Goal: Obtain resource: Obtain resource

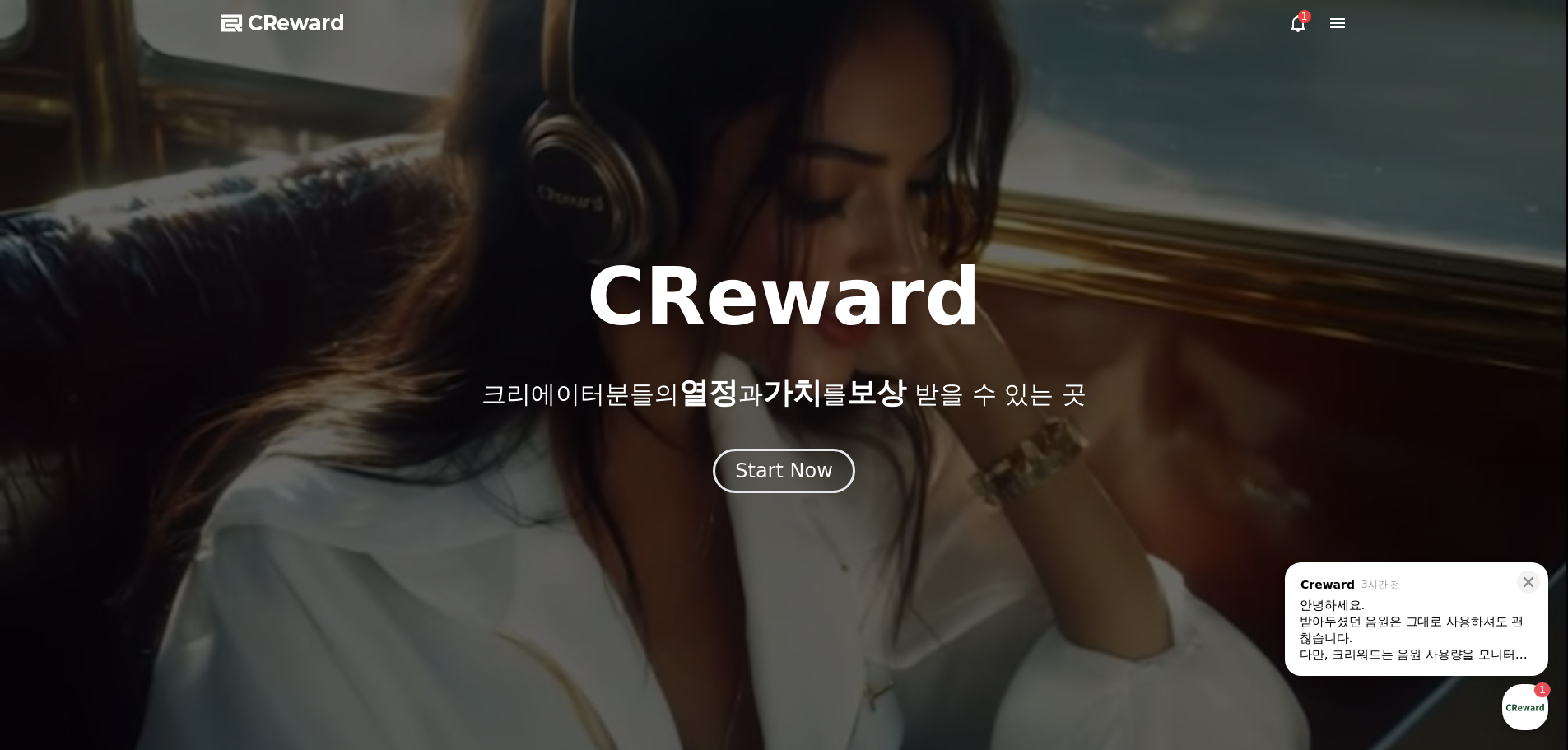
click at [308, 19] on span "CReward" at bounding box center [296, 23] width 97 height 27
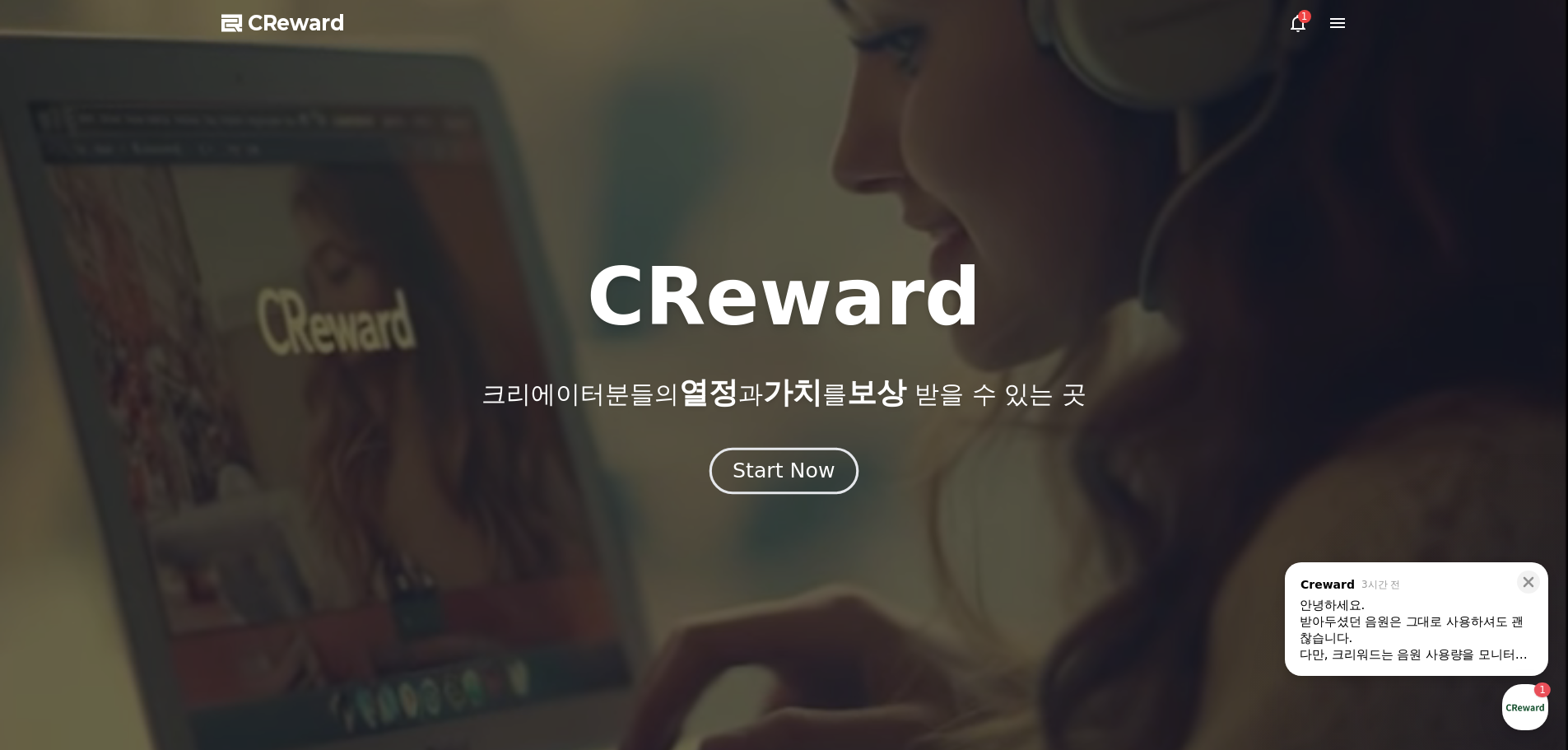
click at [808, 478] on div "Start Now" at bounding box center [784, 470] width 102 height 28
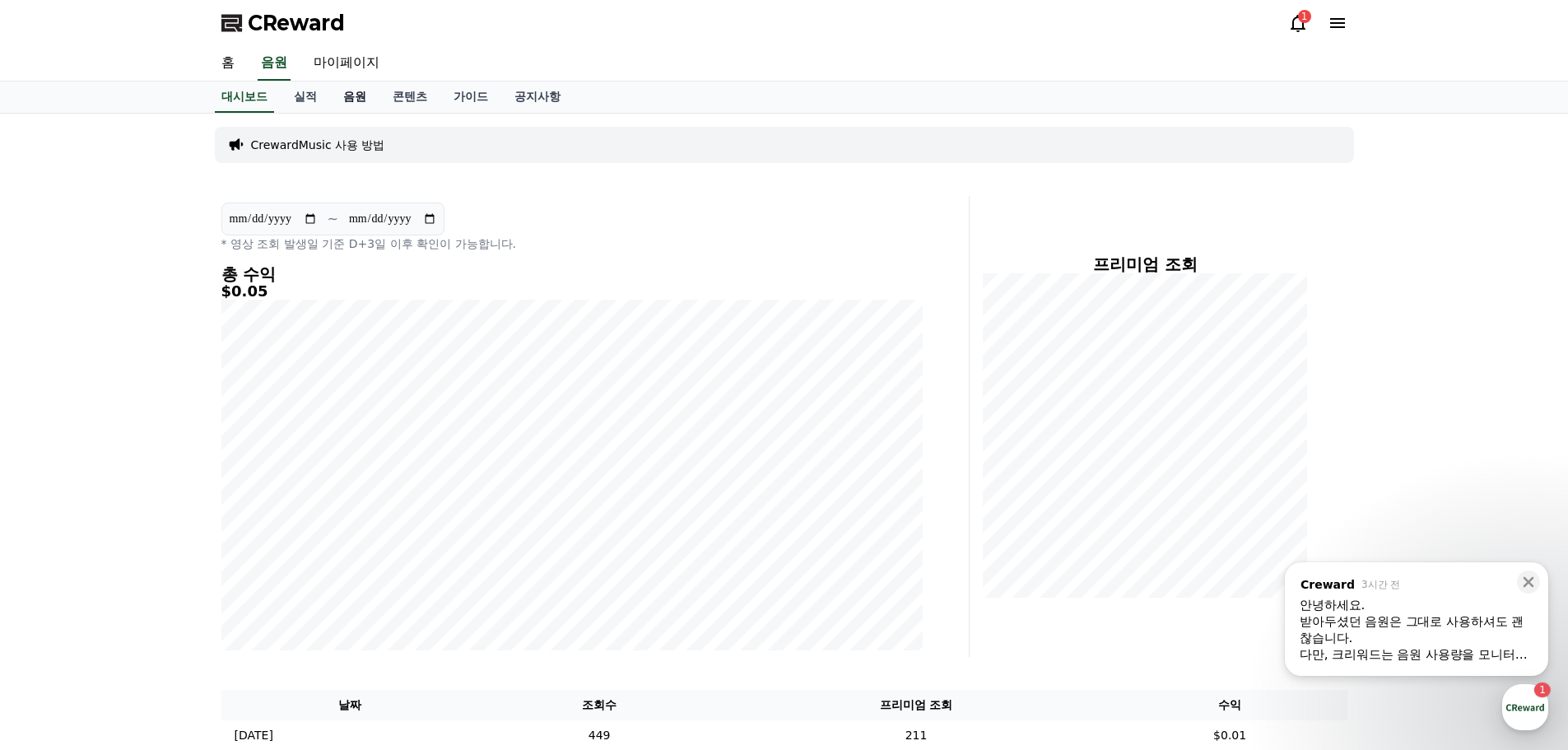
click at [348, 101] on link "음원" at bounding box center [354, 97] width 49 height 31
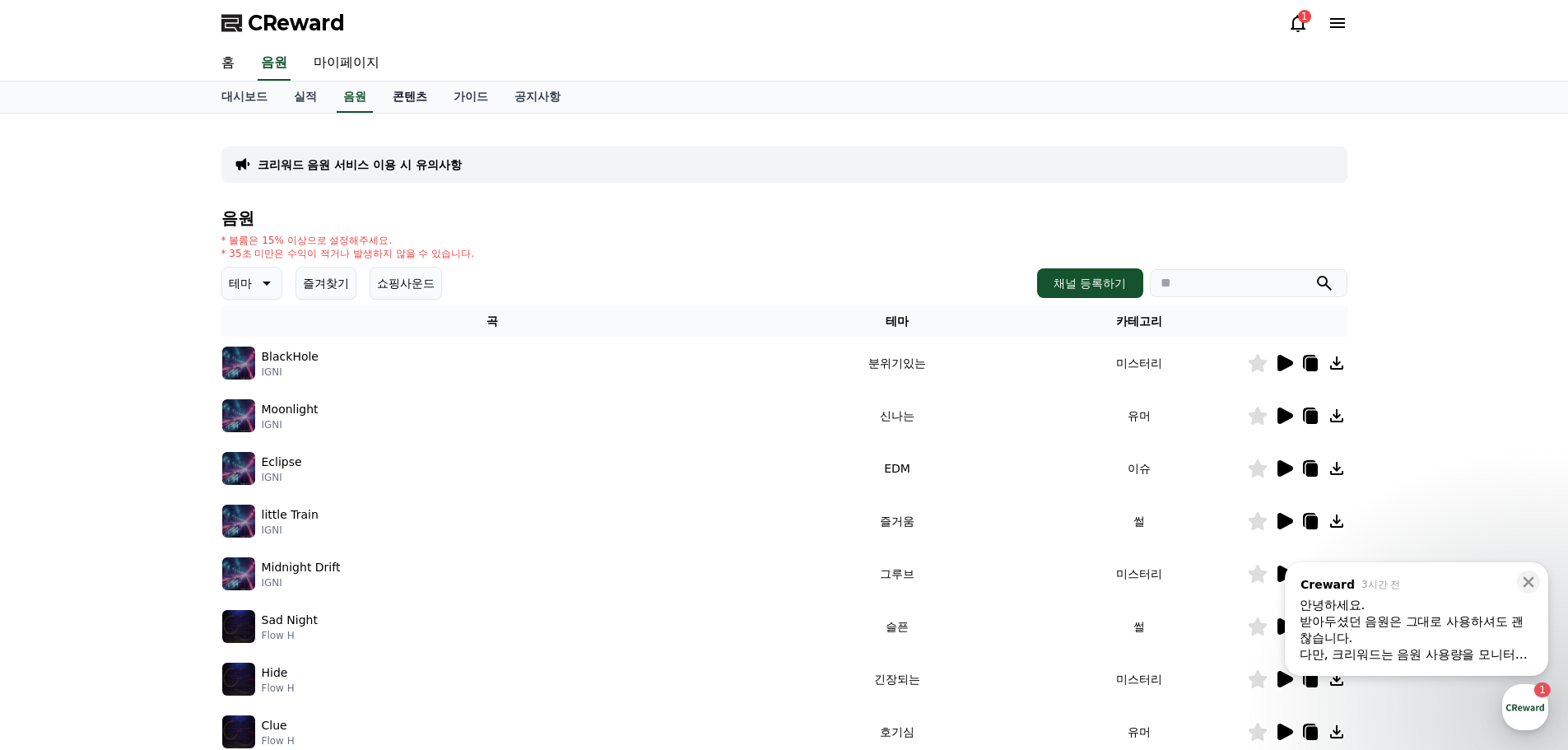
click at [408, 96] on link "콘텐츠" at bounding box center [409, 97] width 61 height 31
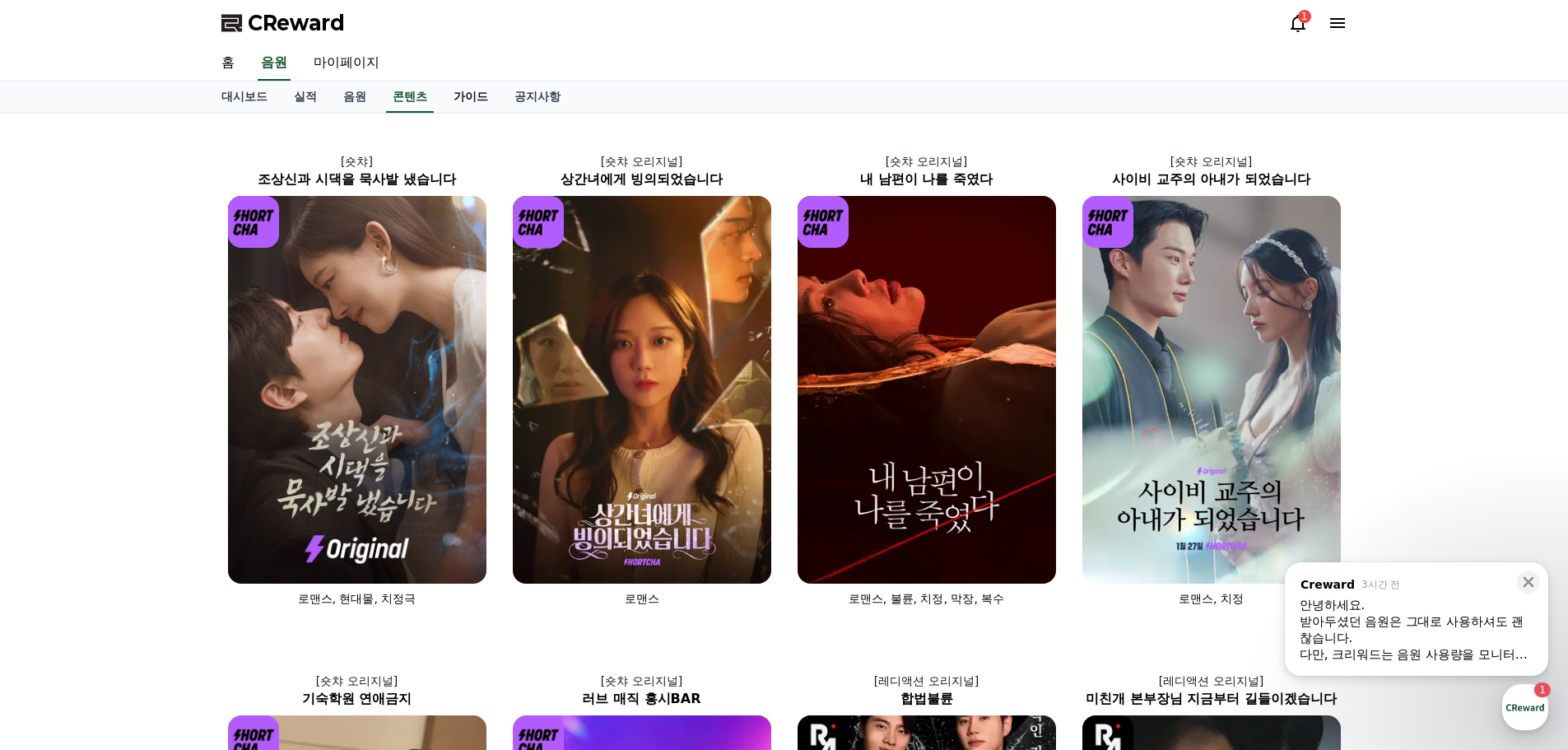
click at [475, 99] on link "가이드" at bounding box center [470, 97] width 61 height 31
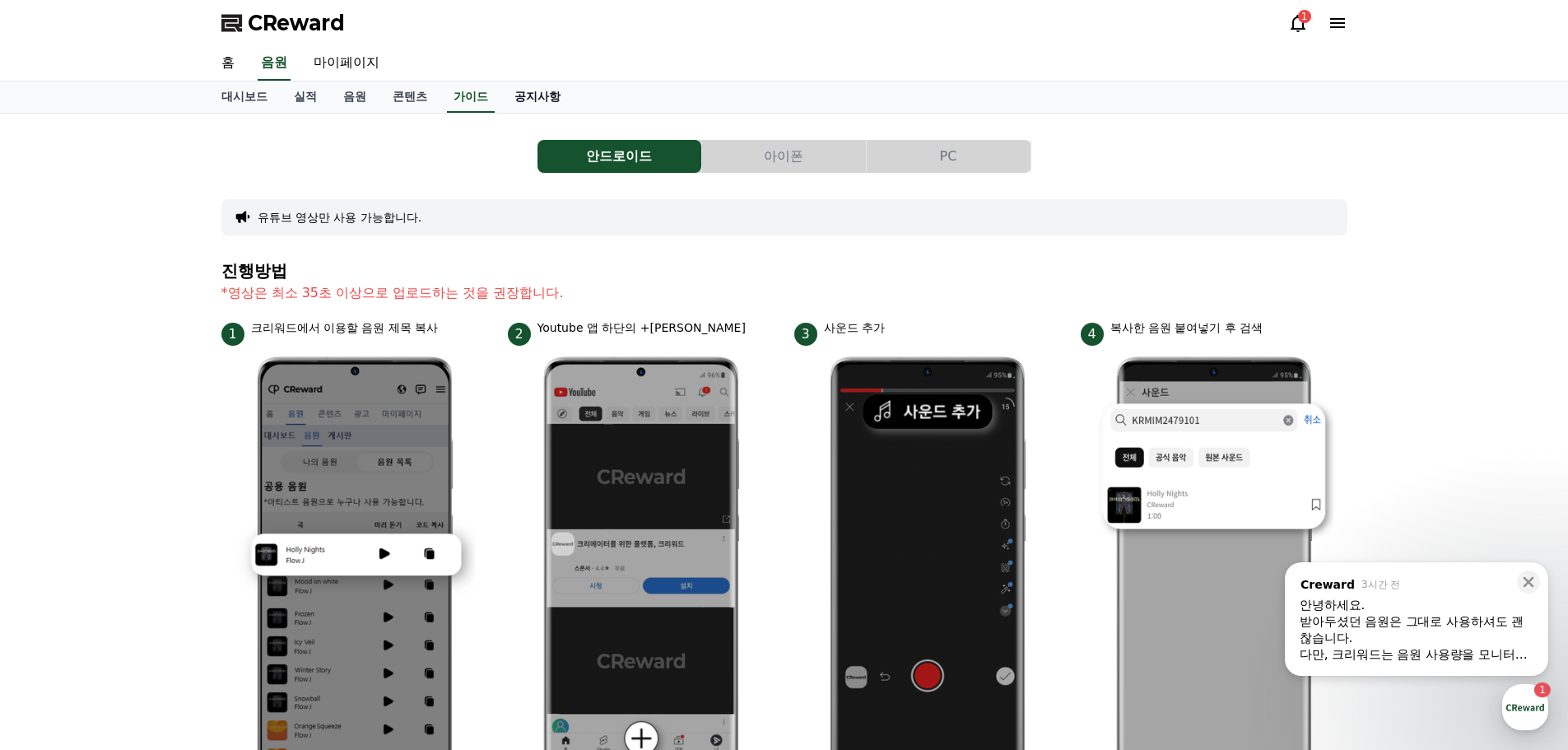
click at [552, 97] on link "공지사항" at bounding box center [537, 97] width 73 height 31
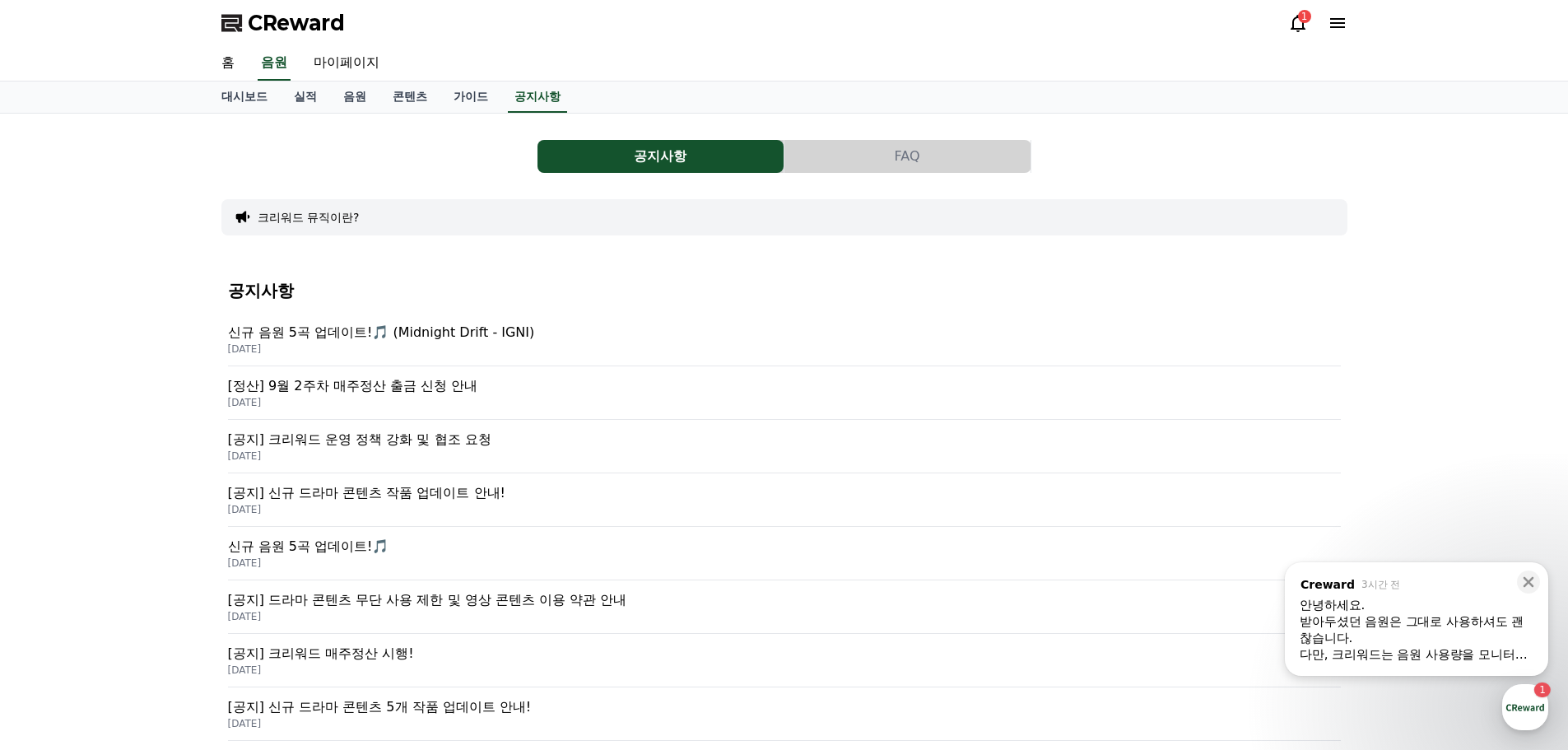
click at [342, 337] on p "신규 음원 5곡 업데이트!🎵 (Midnight Drift - IGNI)" at bounding box center [784, 333] width 1112 height 20
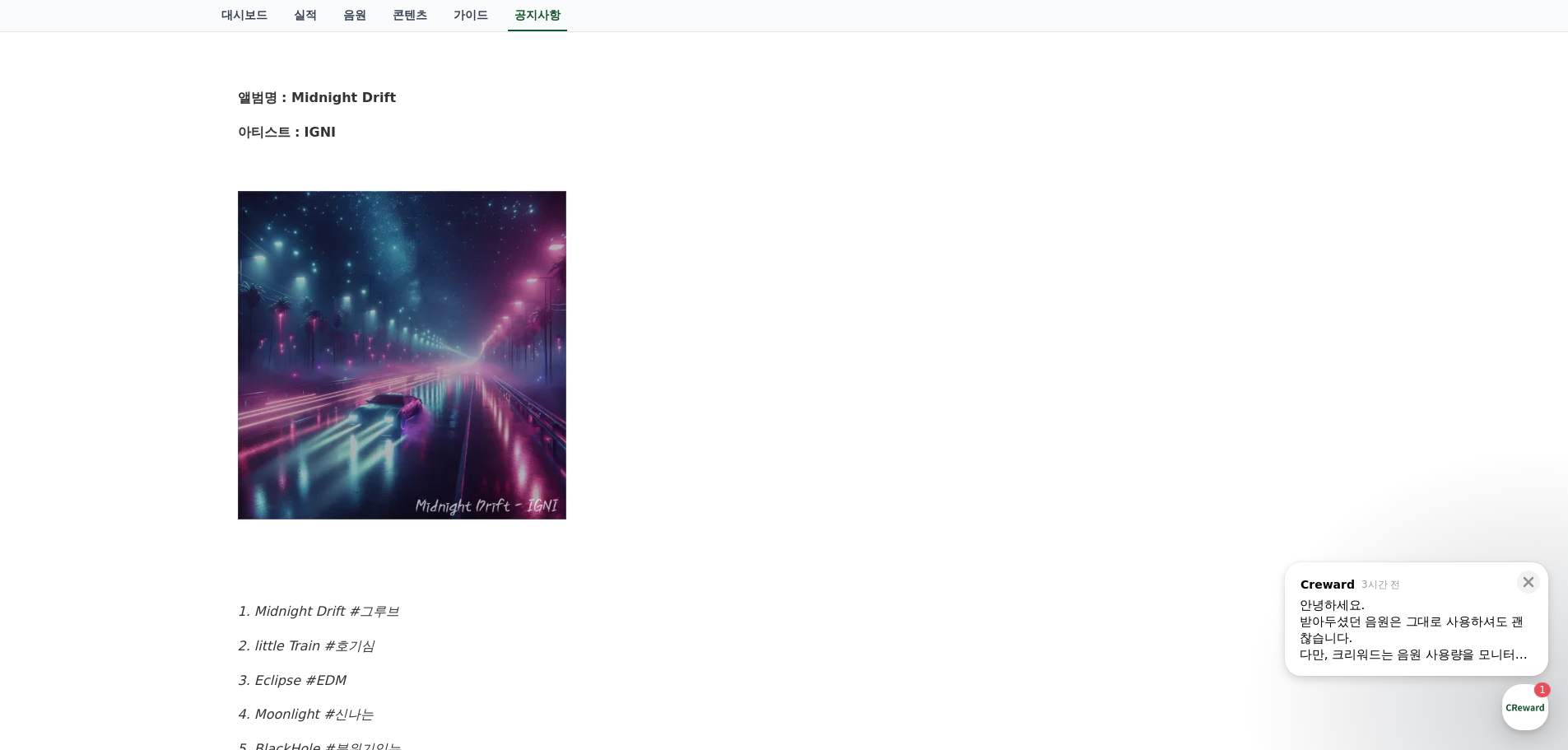
scroll to position [411, 0]
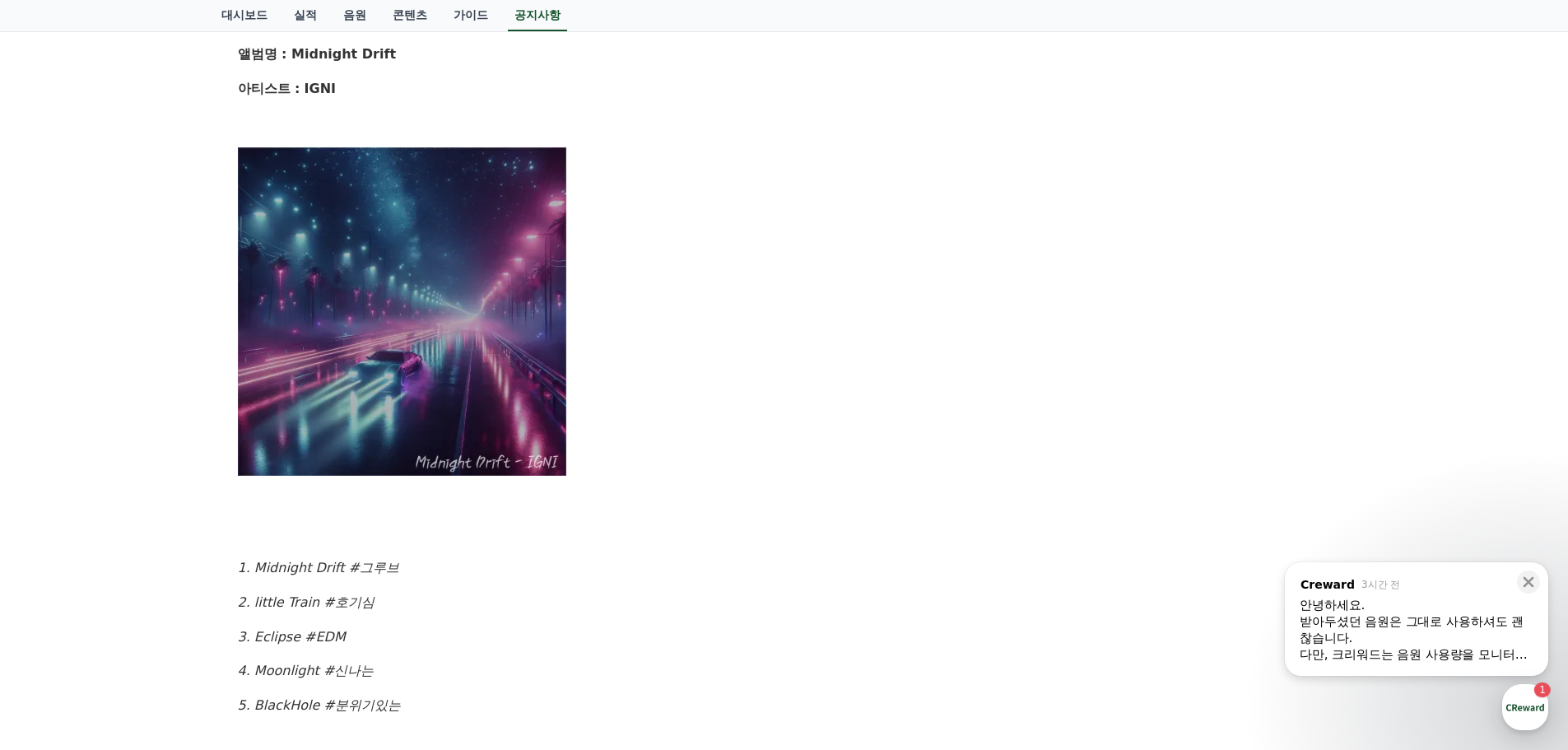
click at [380, 295] on img at bounding box center [403, 311] width 329 height 329
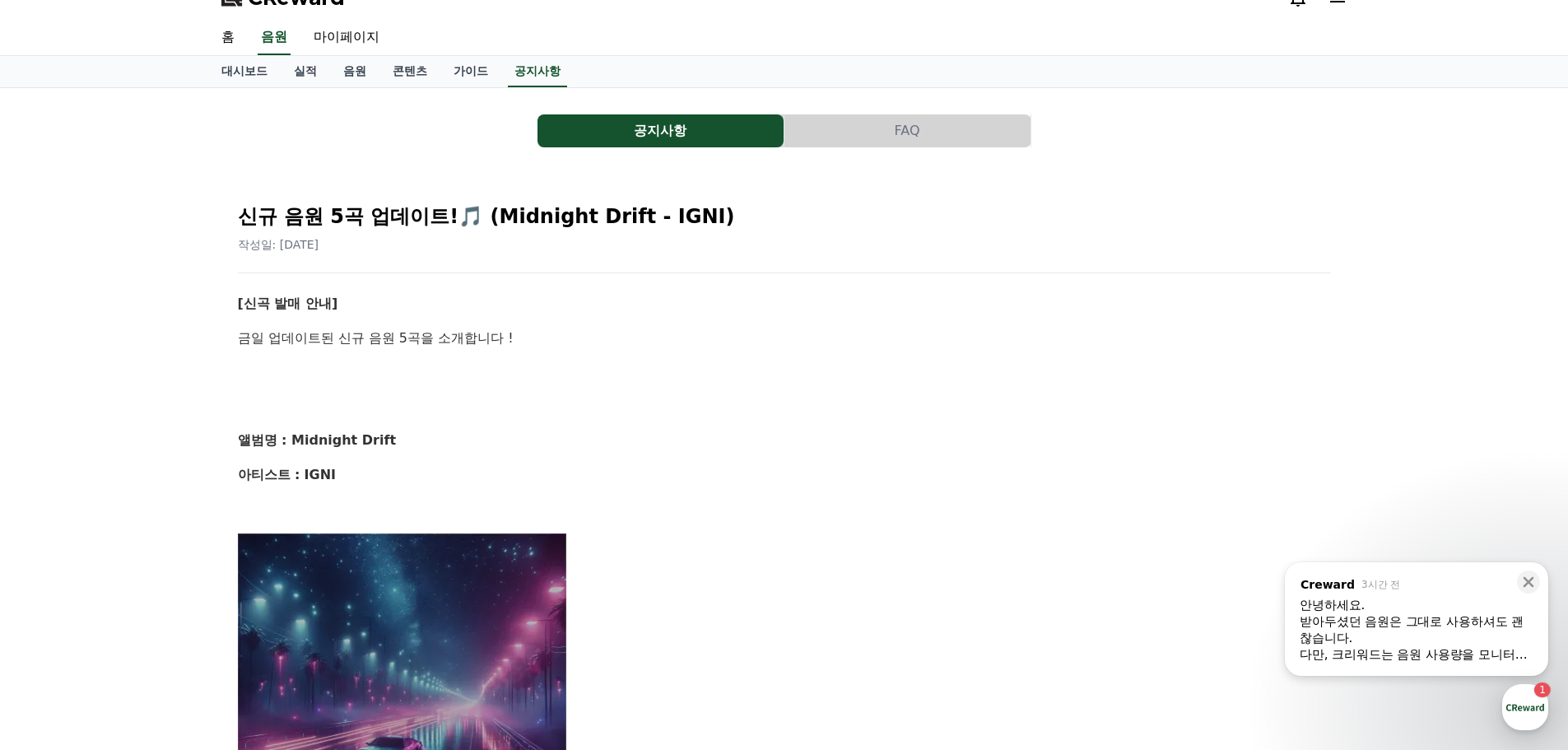
scroll to position [0, 0]
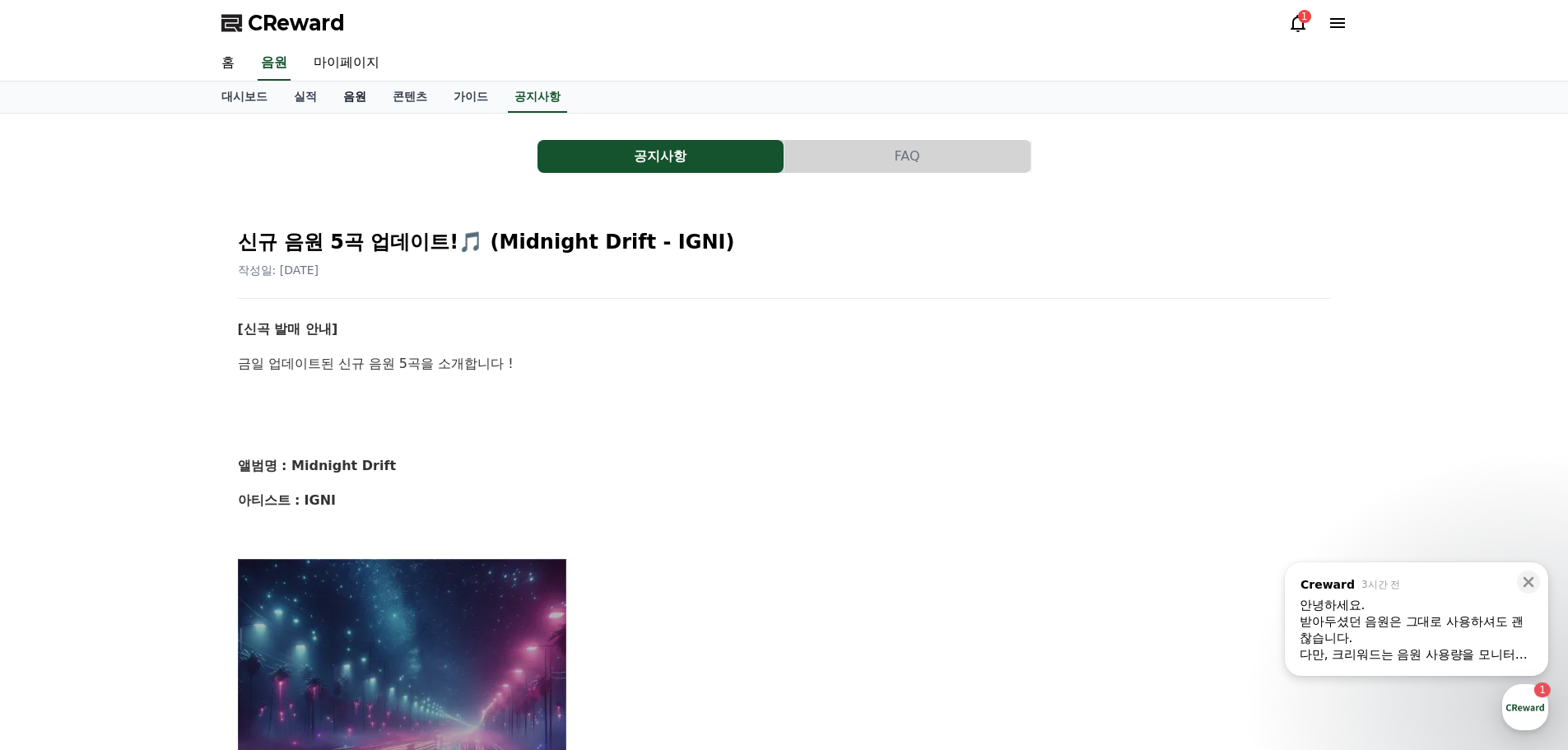
click at [350, 98] on link "음원" at bounding box center [354, 97] width 49 height 31
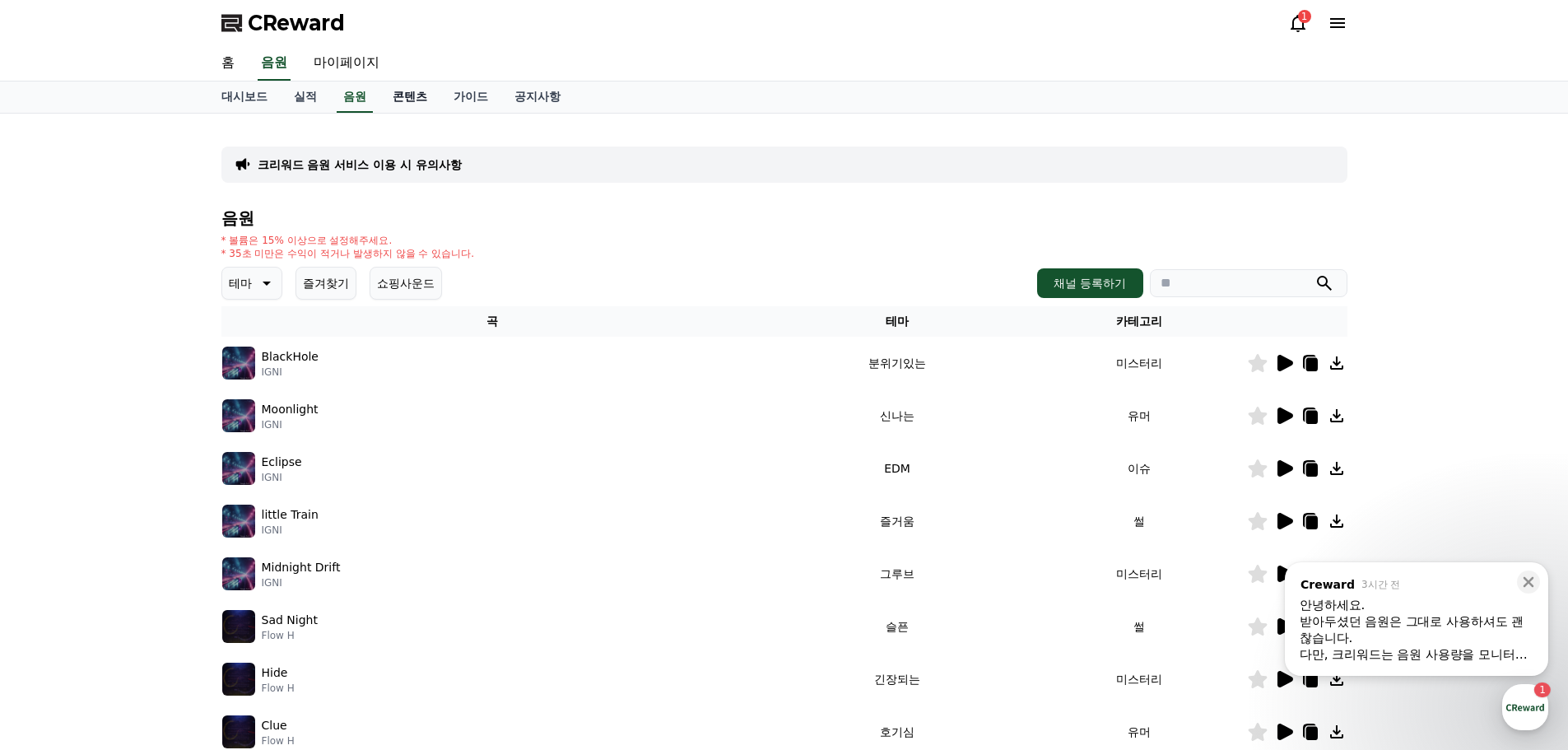
click at [408, 98] on link "콘텐츠" at bounding box center [409, 97] width 61 height 31
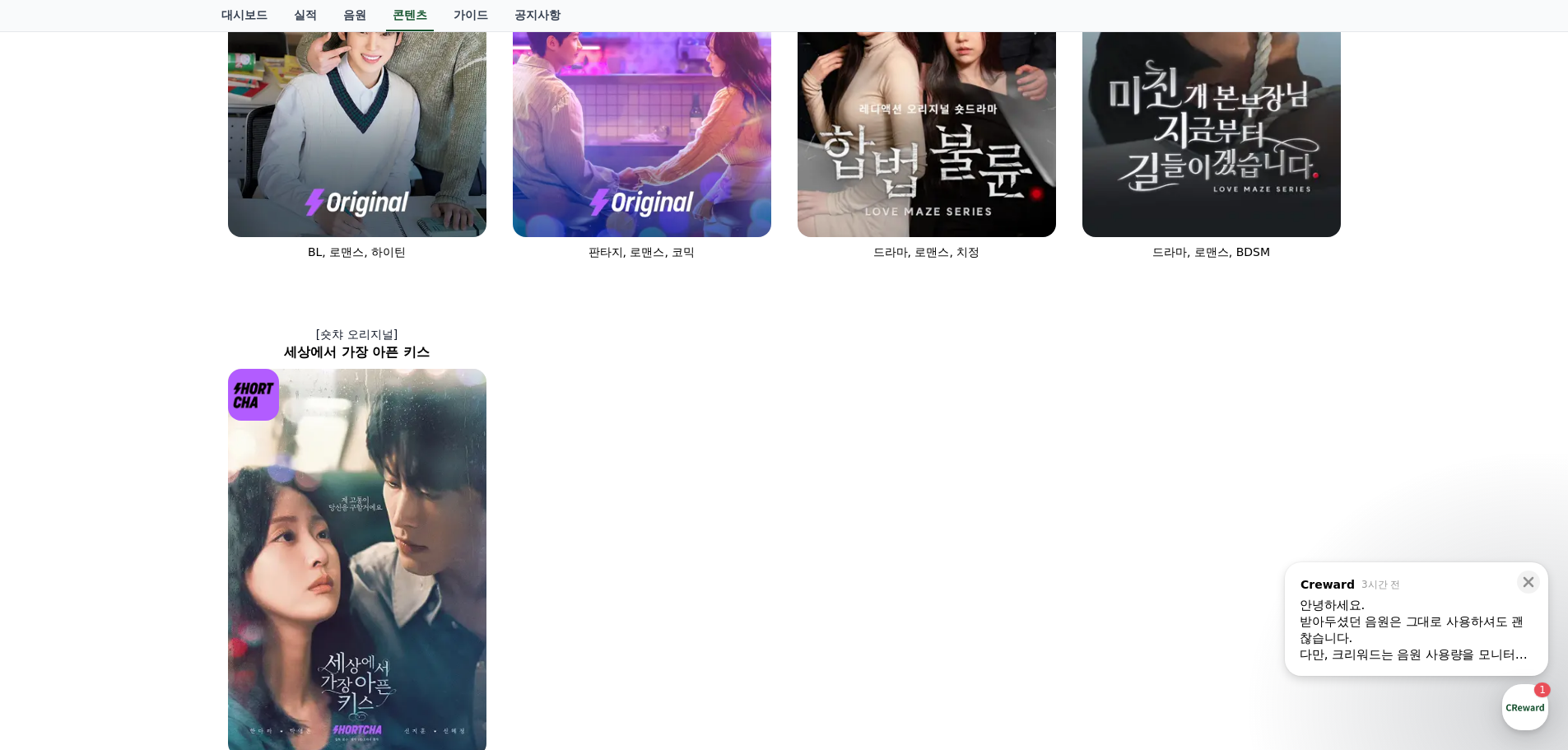
scroll to position [658, 0]
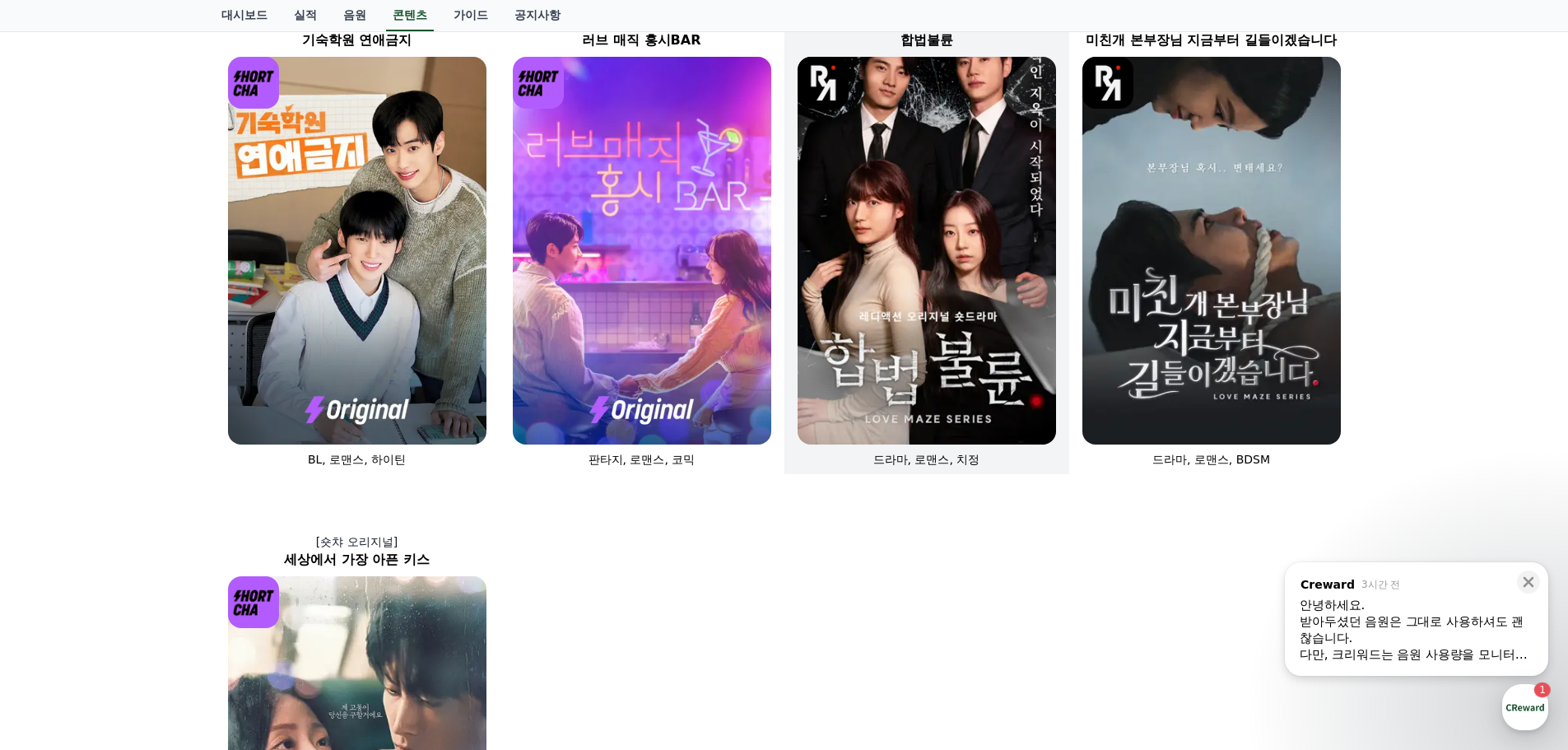
click at [919, 253] on img at bounding box center [926, 251] width 259 height 388
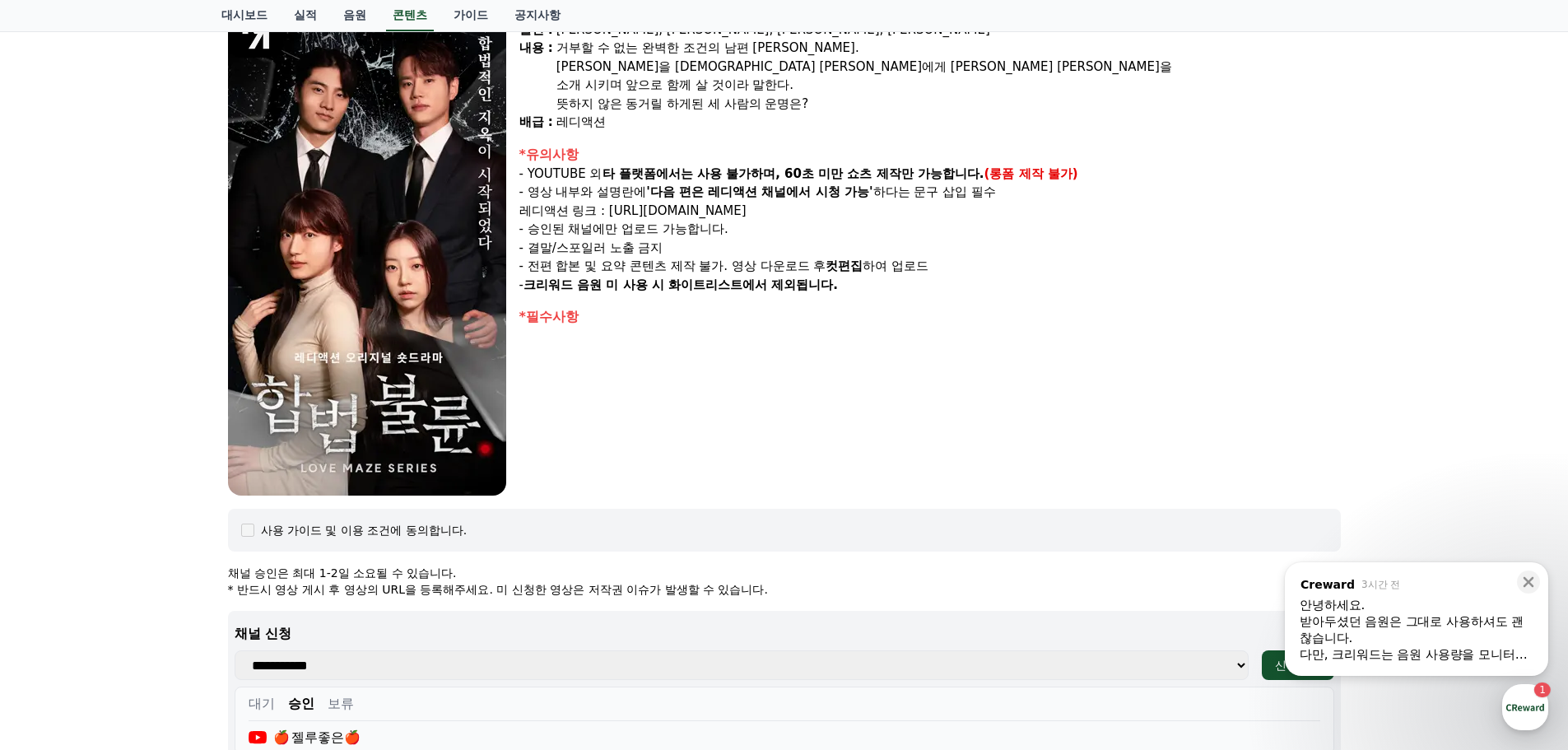
scroll to position [494, 0]
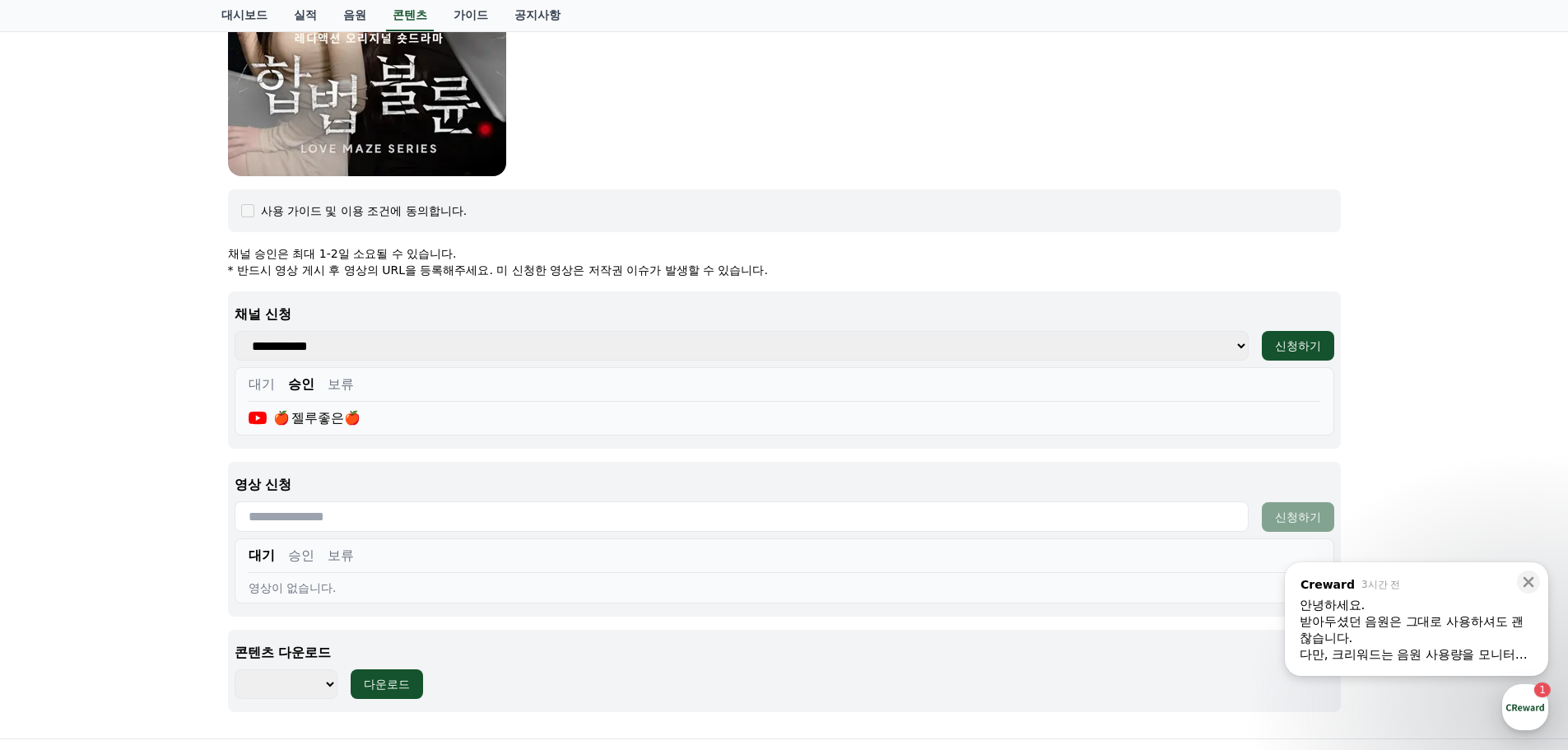
click at [379, 213] on div "사용 가이드 및 이용 조건에 동의합니다." at bounding box center [364, 211] width 207 height 17
click at [333, 518] on input "text" at bounding box center [741, 516] width 1014 height 31
click at [295, 560] on button "승인" at bounding box center [301, 555] width 27 height 20
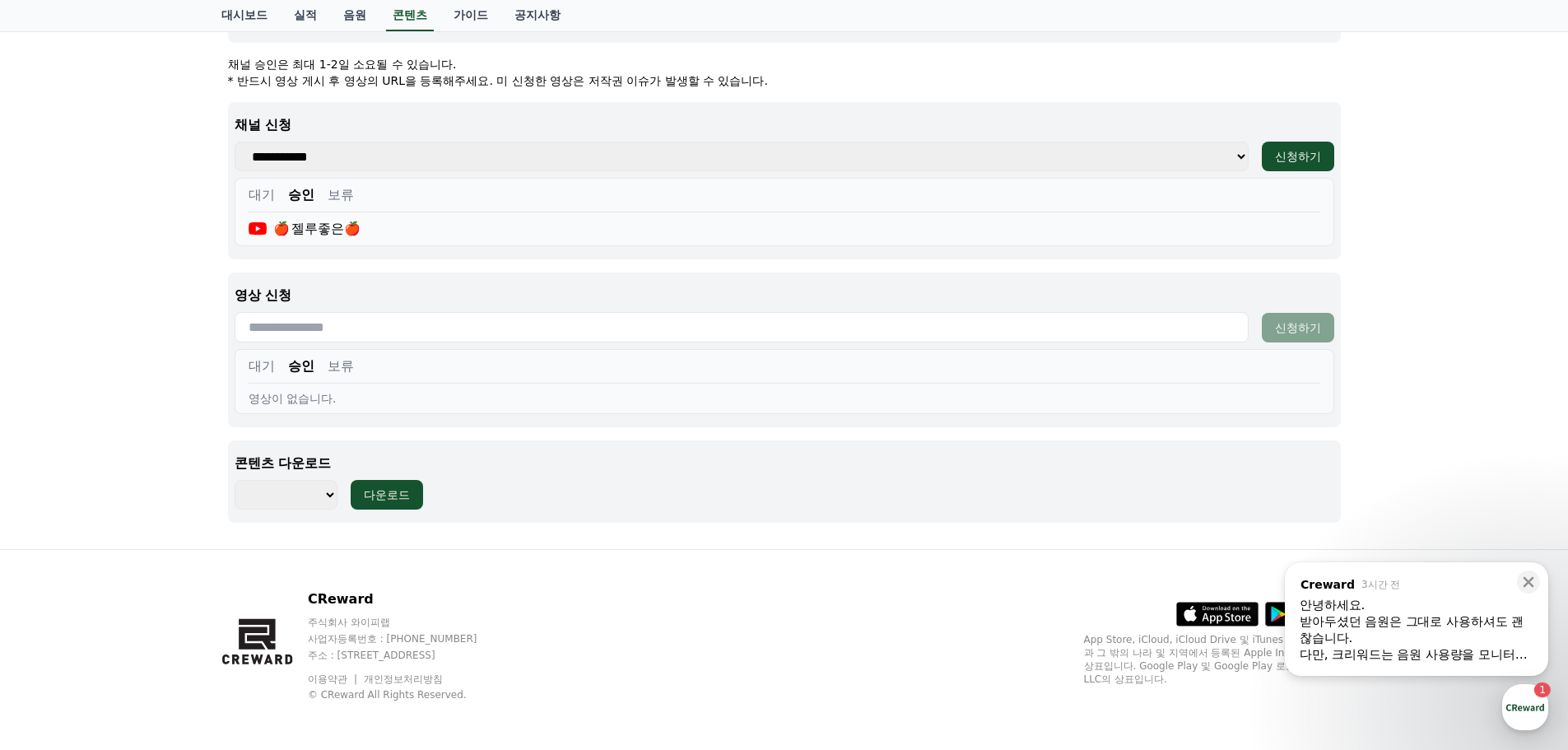
scroll to position [687, 0]
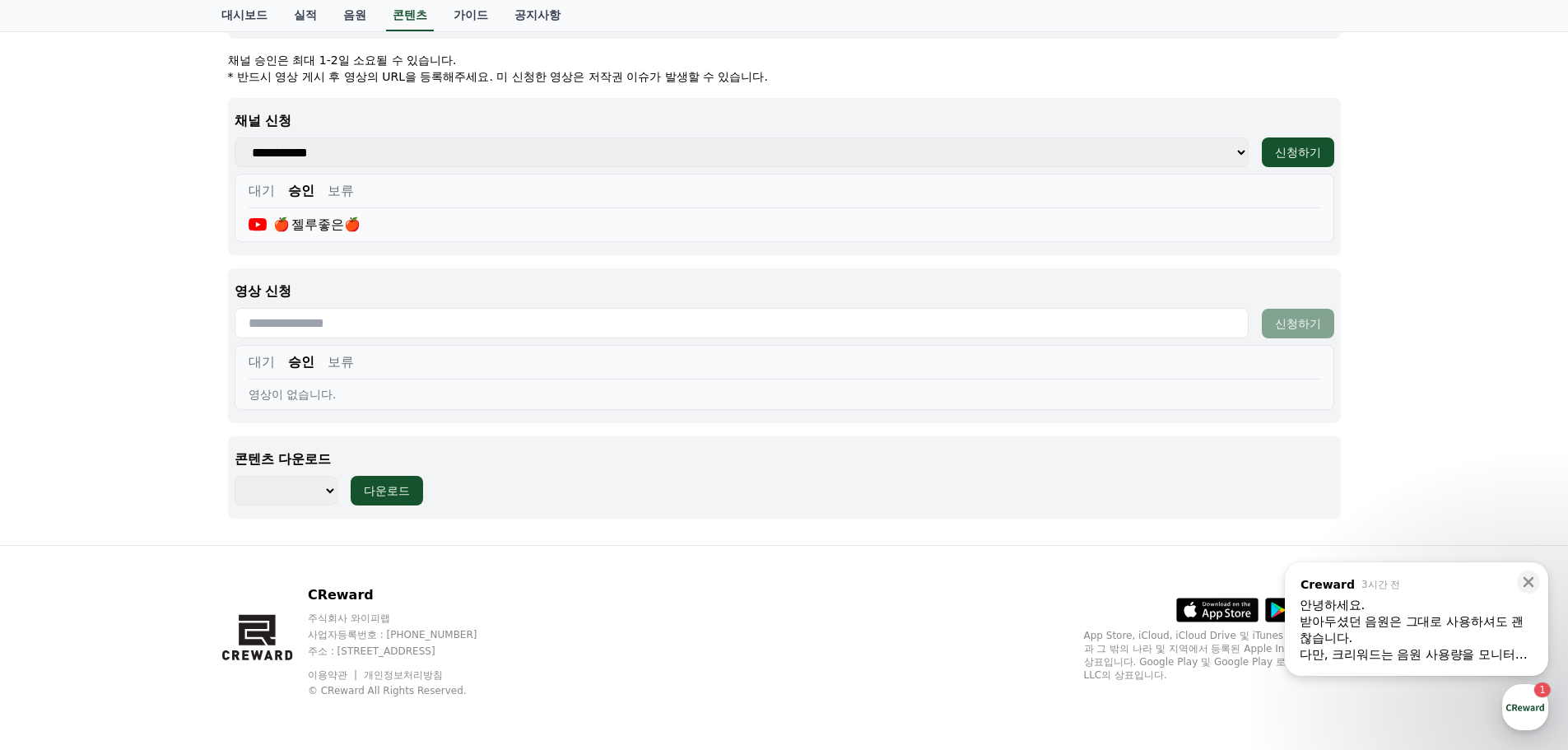
click at [313, 499] on select "******** ******** ******** ******** ******** ******** ******** ******** *******…" at bounding box center [285, 490] width 103 height 30
select select "**********"
click at [234, 475] on select "******** ******** ******** ******** ******** ******** ******** ******** *******…" at bounding box center [285, 490] width 103 height 30
click at [387, 489] on div "다운로드" at bounding box center [387, 490] width 46 height 17
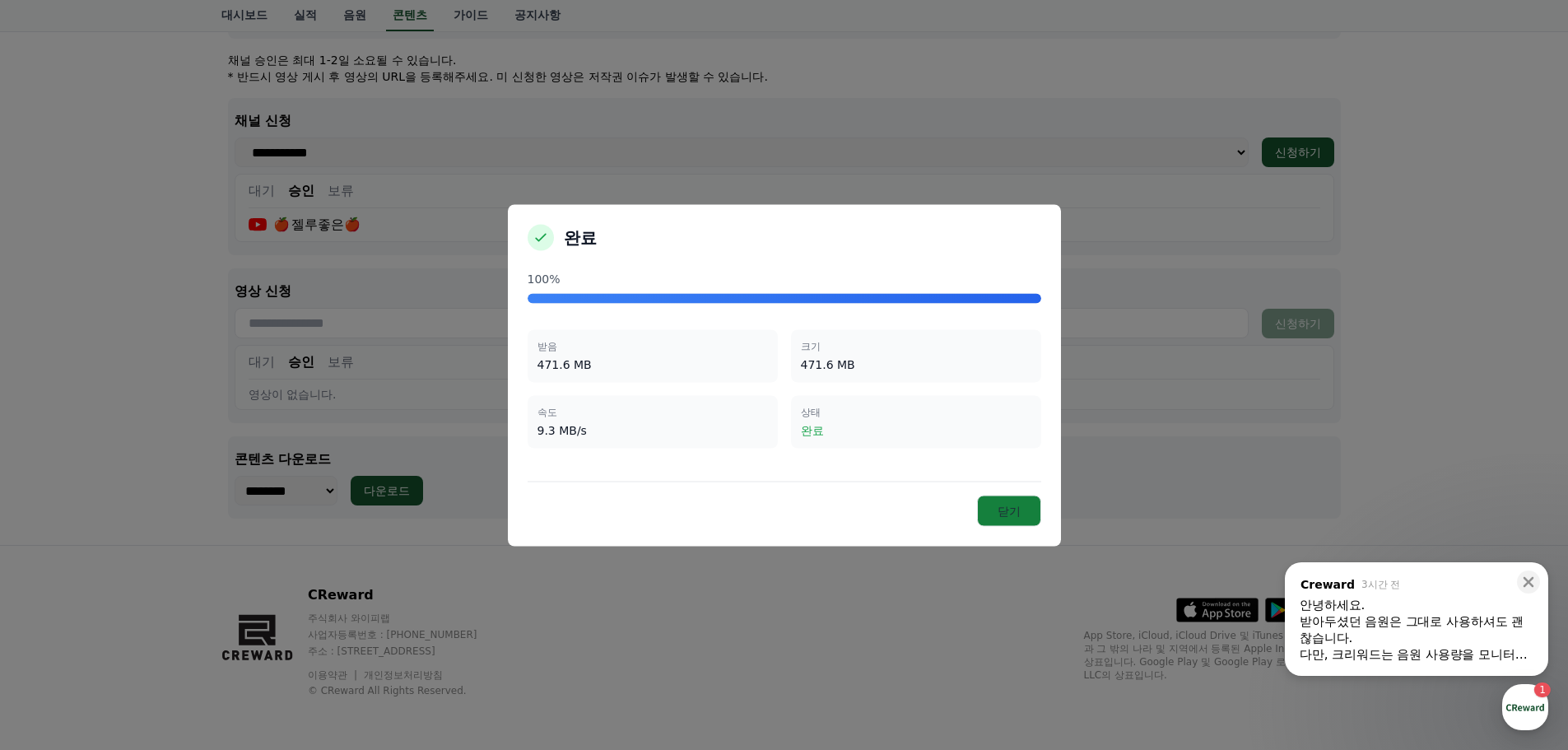
click at [1012, 515] on button "닫기" at bounding box center [1008, 510] width 64 height 31
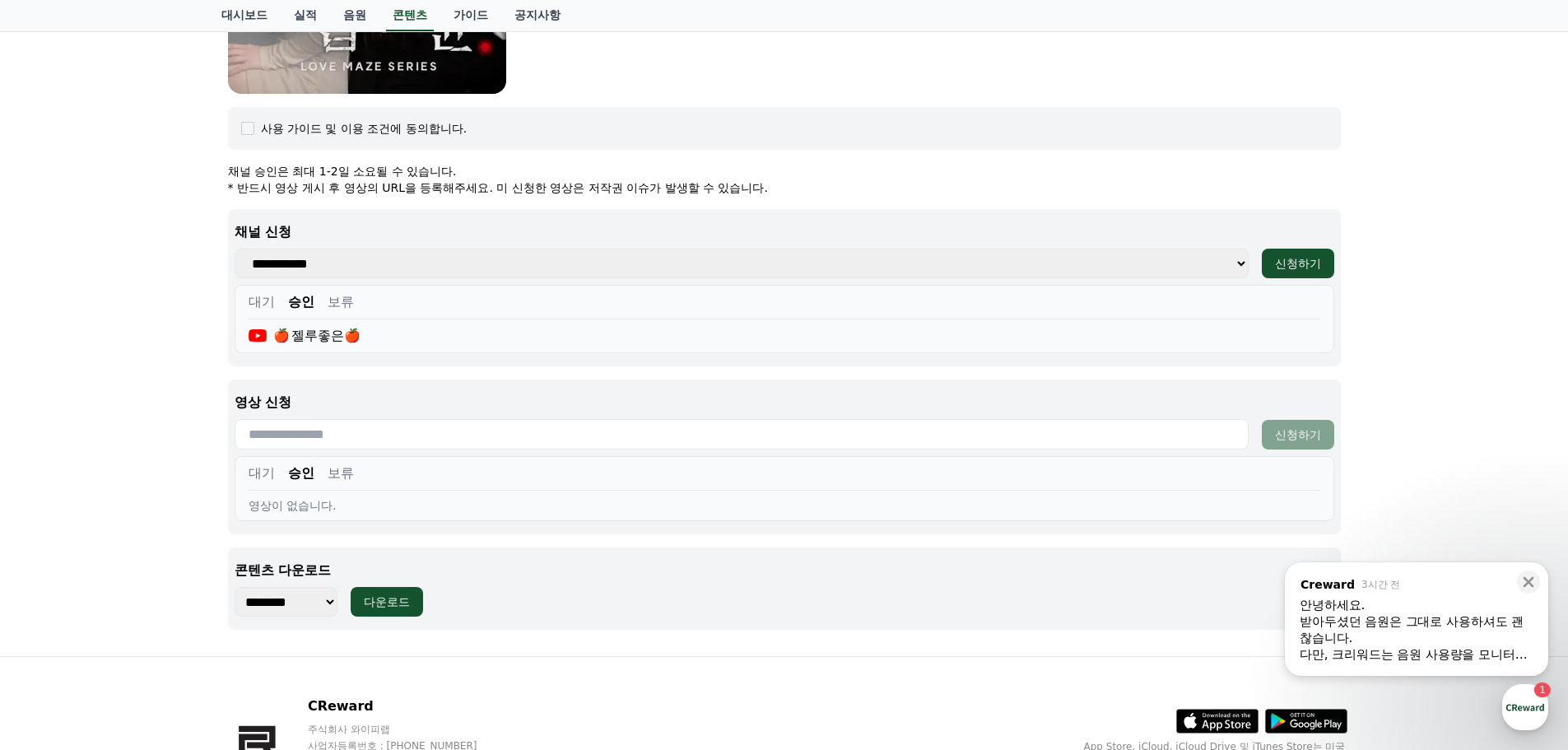
scroll to position [604, 0]
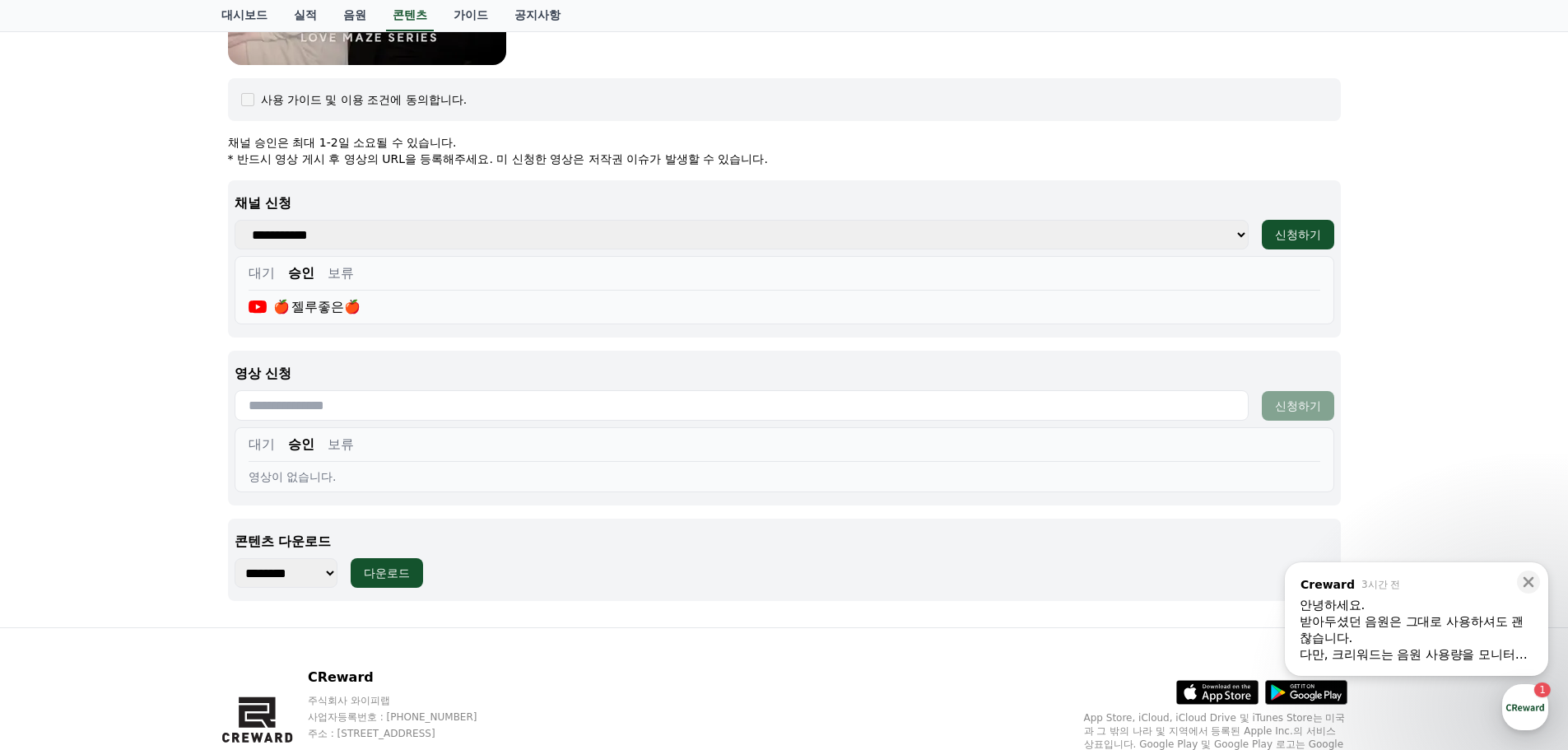
click at [562, 572] on div "******** ******** ******** ******** ******** ******** ******** ******** *******…" at bounding box center [784, 573] width 1099 height 30
click at [1524, 590] on icon at bounding box center [1528, 582] width 17 height 17
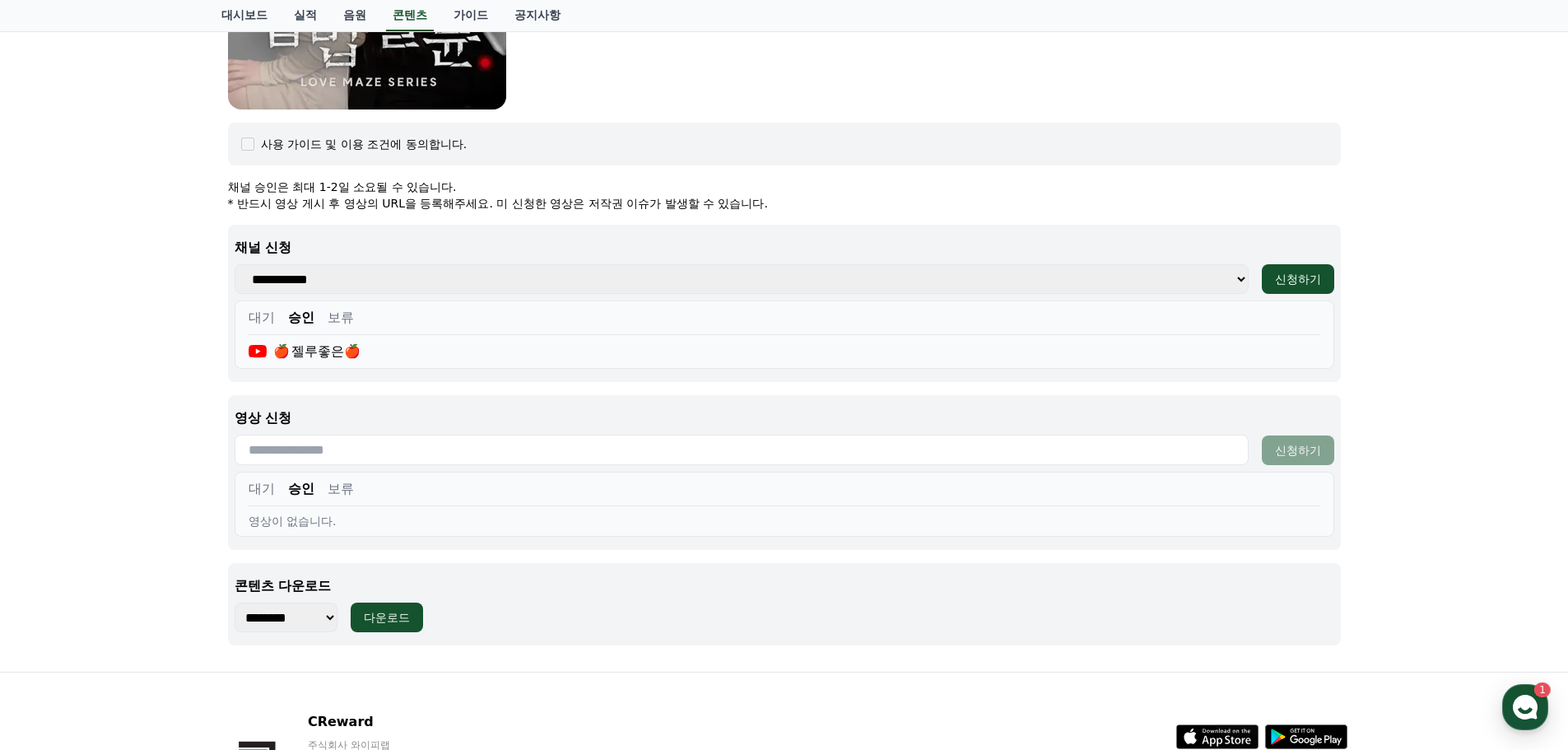
scroll to position [523, 0]
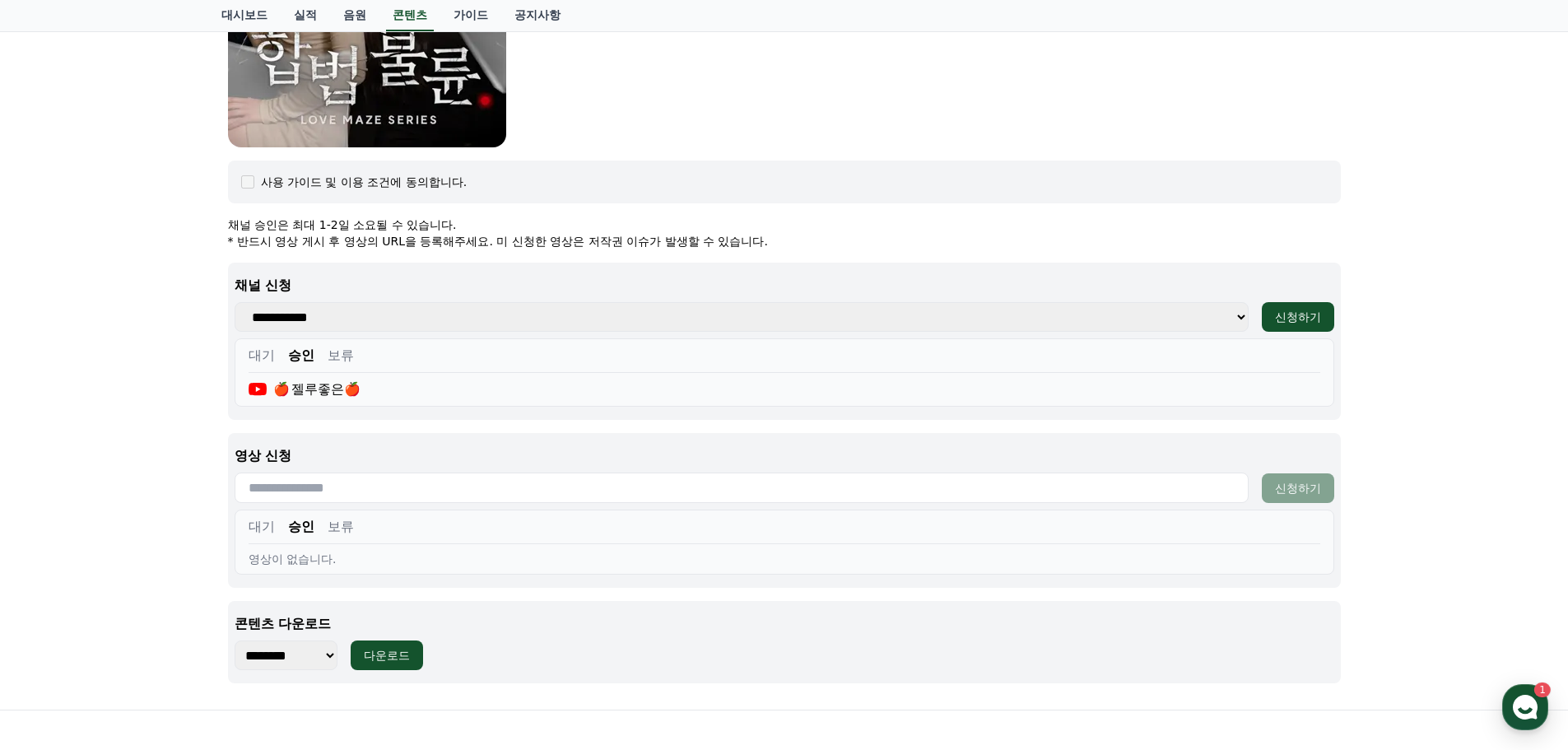
drag, startPoint x: 238, startPoint y: 243, endPoint x: 772, endPoint y: 244, distance: 534.0
click at [772, 244] on p "* 반드시 영상 게시 후 영상의 URL을 등록해주세요. 미 신청한 영상은 저작권 이슈가 발생할 수 있습니다." at bounding box center [784, 241] width 1112 height 17
click at [788, 243] on p "* 반드시 영상 게시 후 영상의 URL을 등록해주세요. 미 신청한 영상은 저작권 이슈가 발생할 수 있습니다." at bounding box center [784, 241] width 1112 height 17
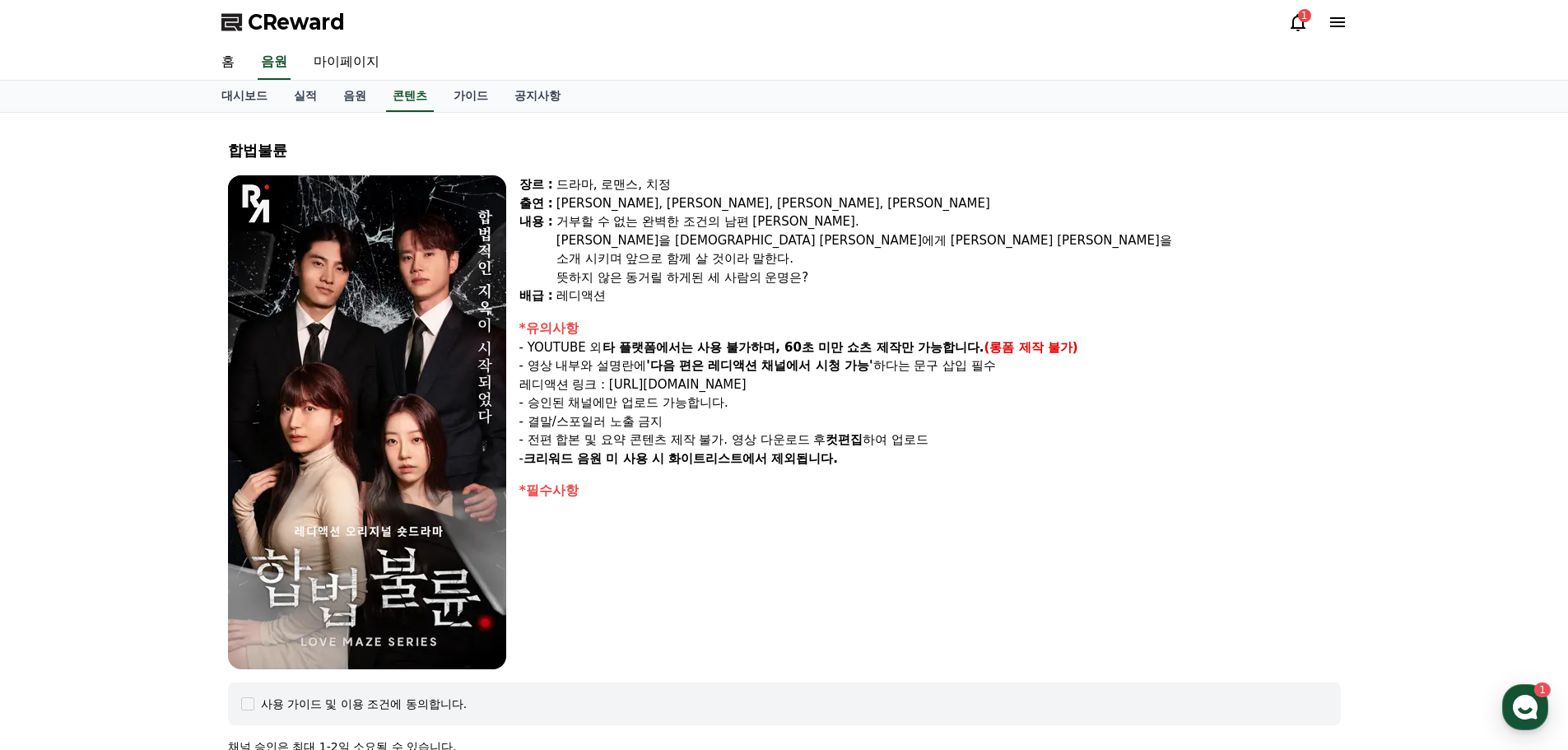
scroll to position [0, 0]
click at [415, 106] on link "콘텐츠" at bounding box center [409, 97] width 47 height 31
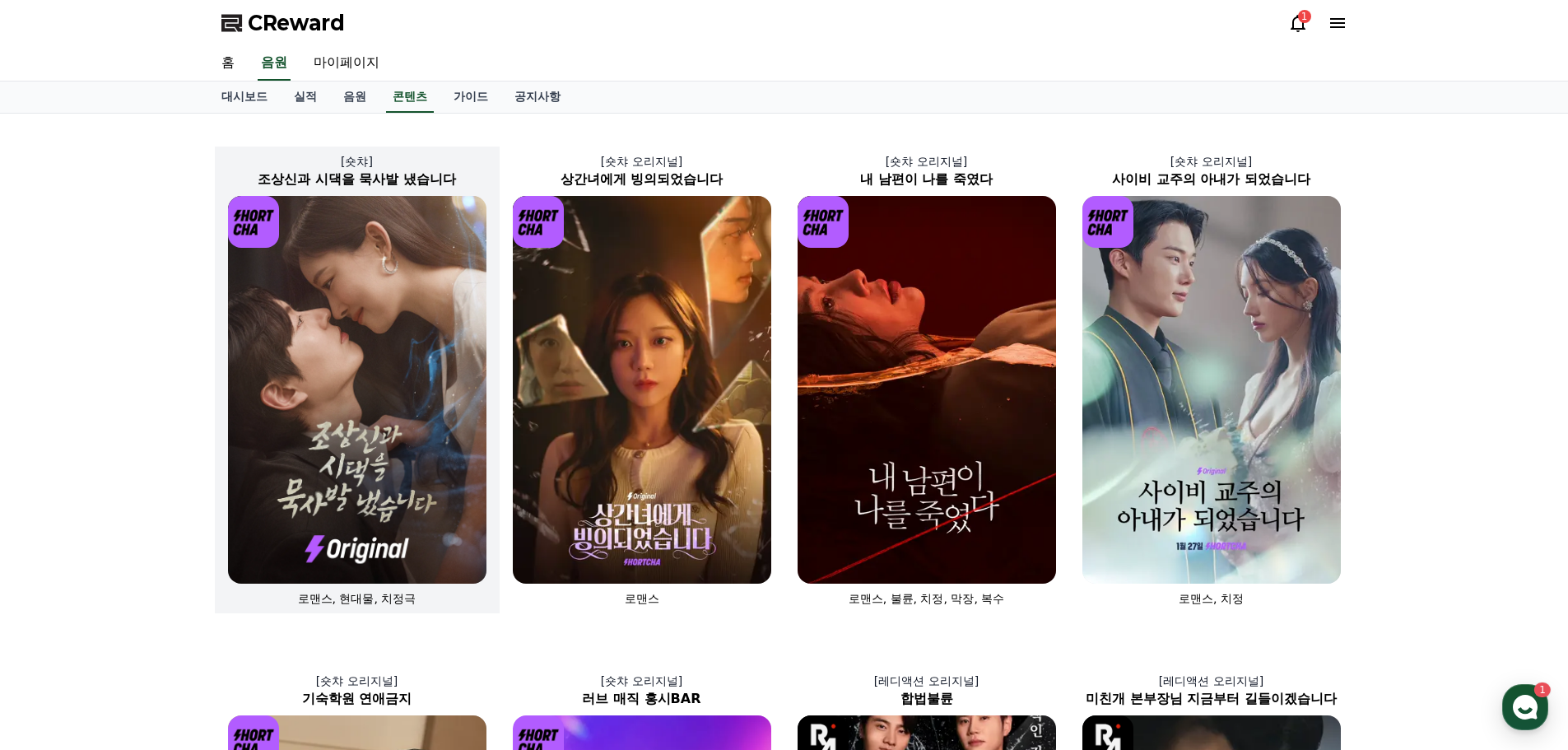
click at [356, 329] on img at bounding box center [357, 390] width 259 height 388
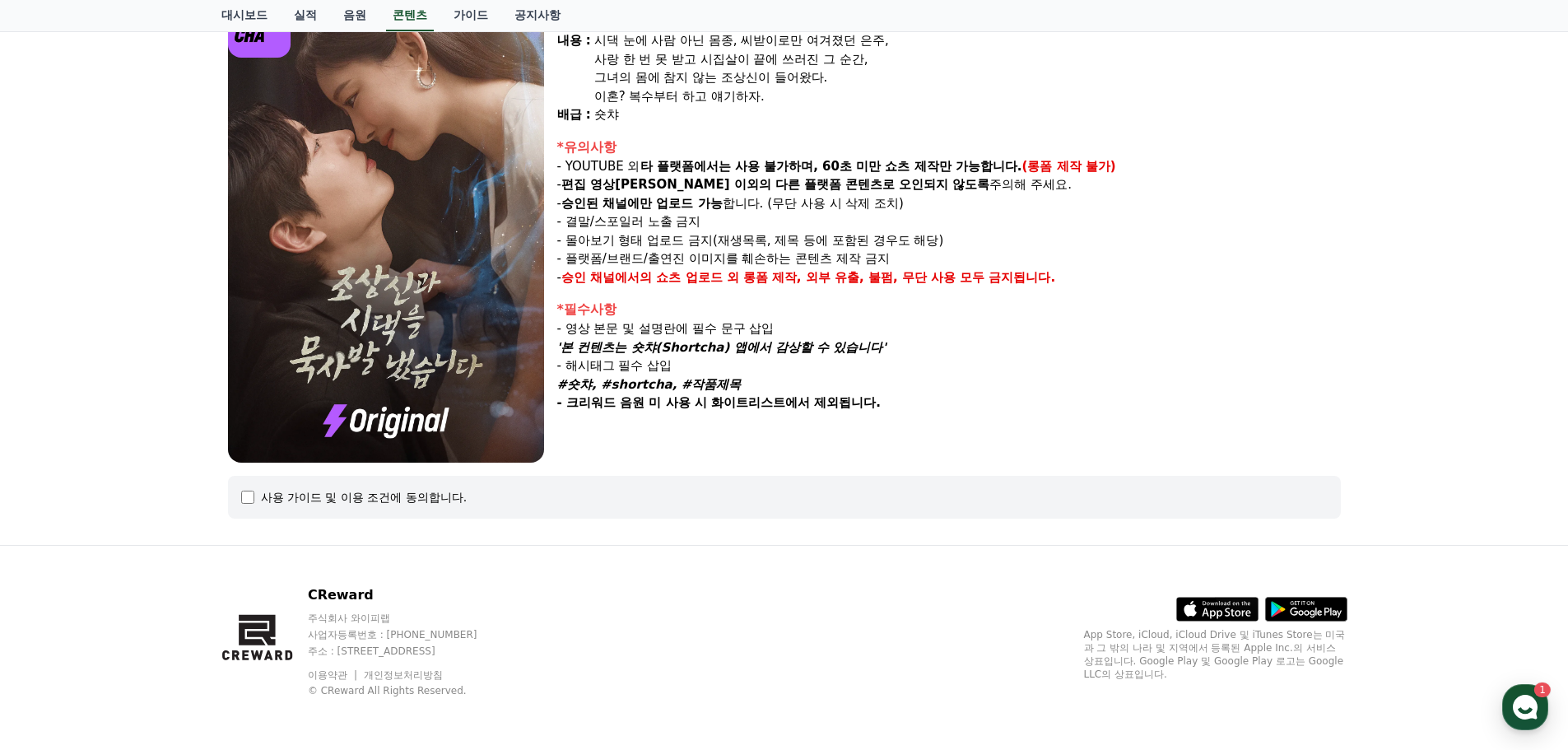
select select
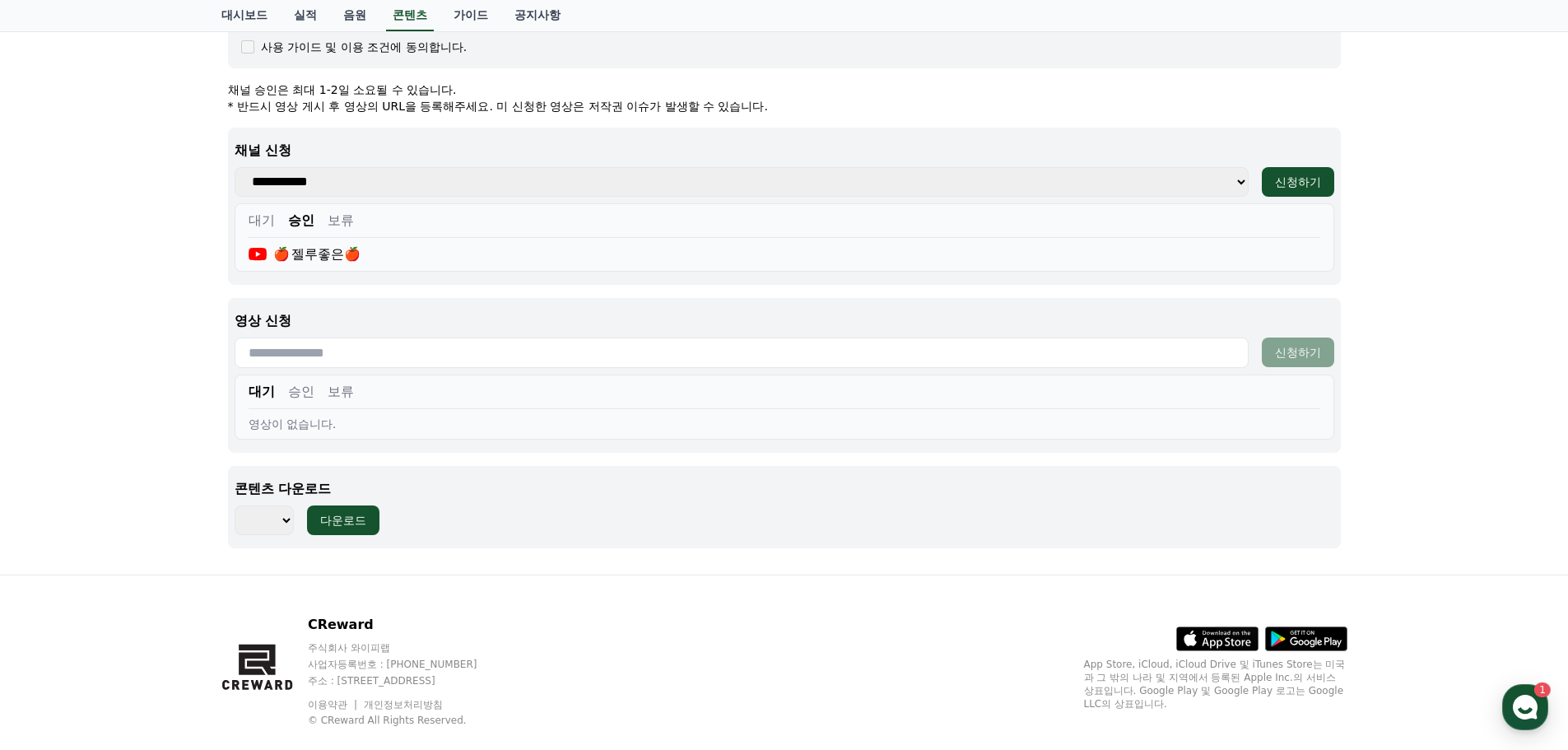
scroll to position [661, 0]
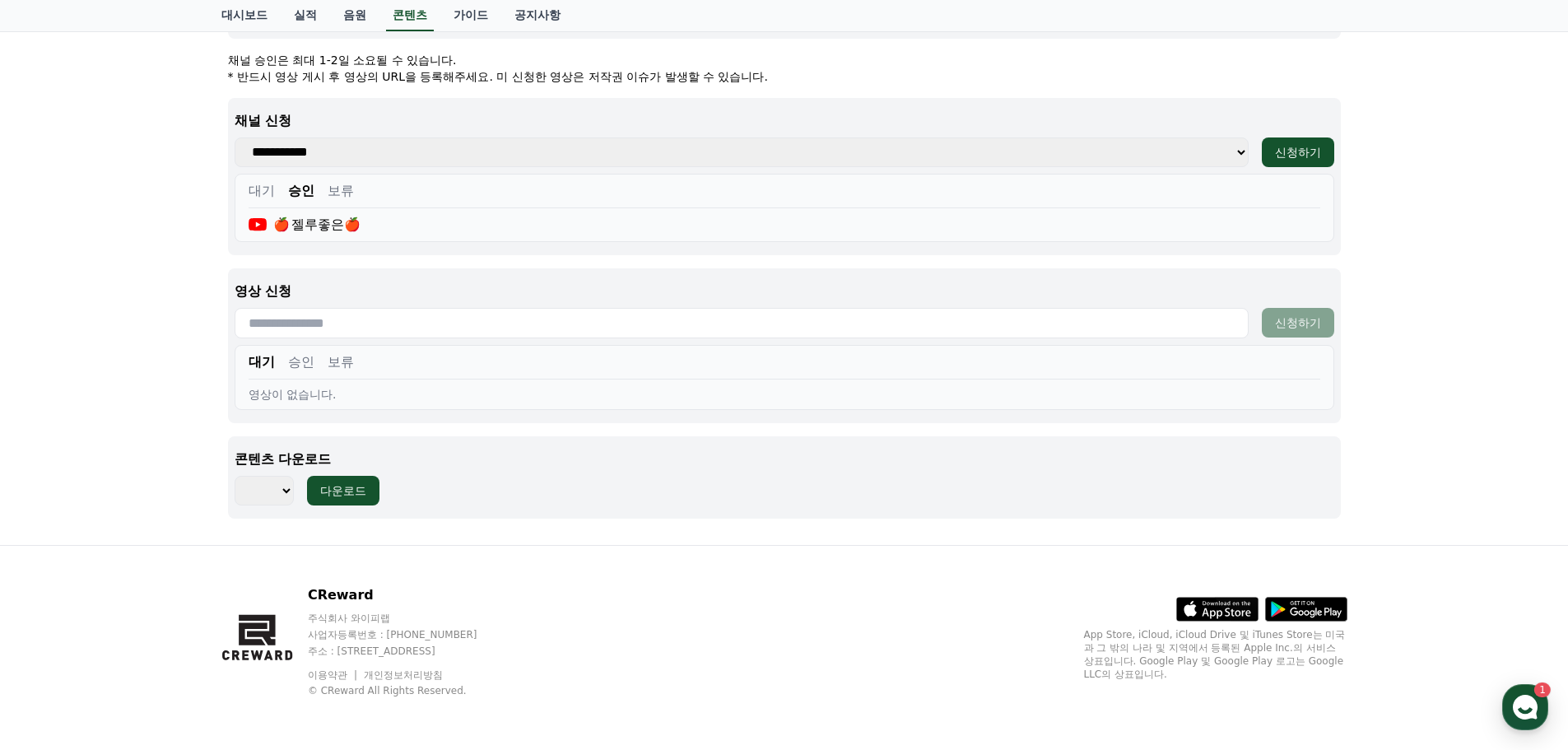
click at [299, 361] on button "승인" at bounding box center [301, 362] width 27 height 20
click at [349, 362] on button "보류" at bounding box center [341, 362] width 27 height 20
click at [302, 365] on button "승인" at bounding box center [301, 362] width 27 height 20
click at [522, 330] on input "text" at bounding box center [741, 323] width 1014 height 31
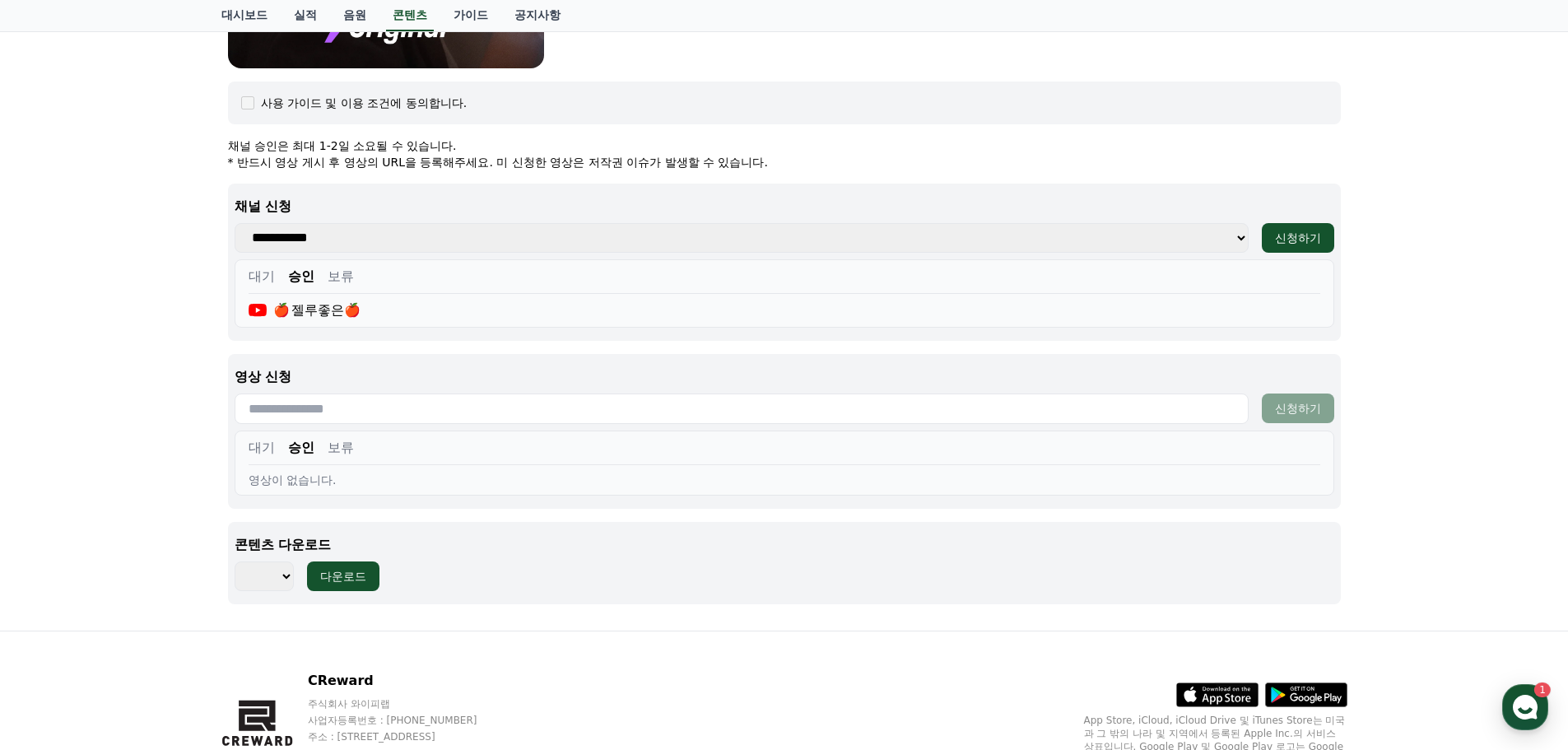
scroll to position [580, 0]
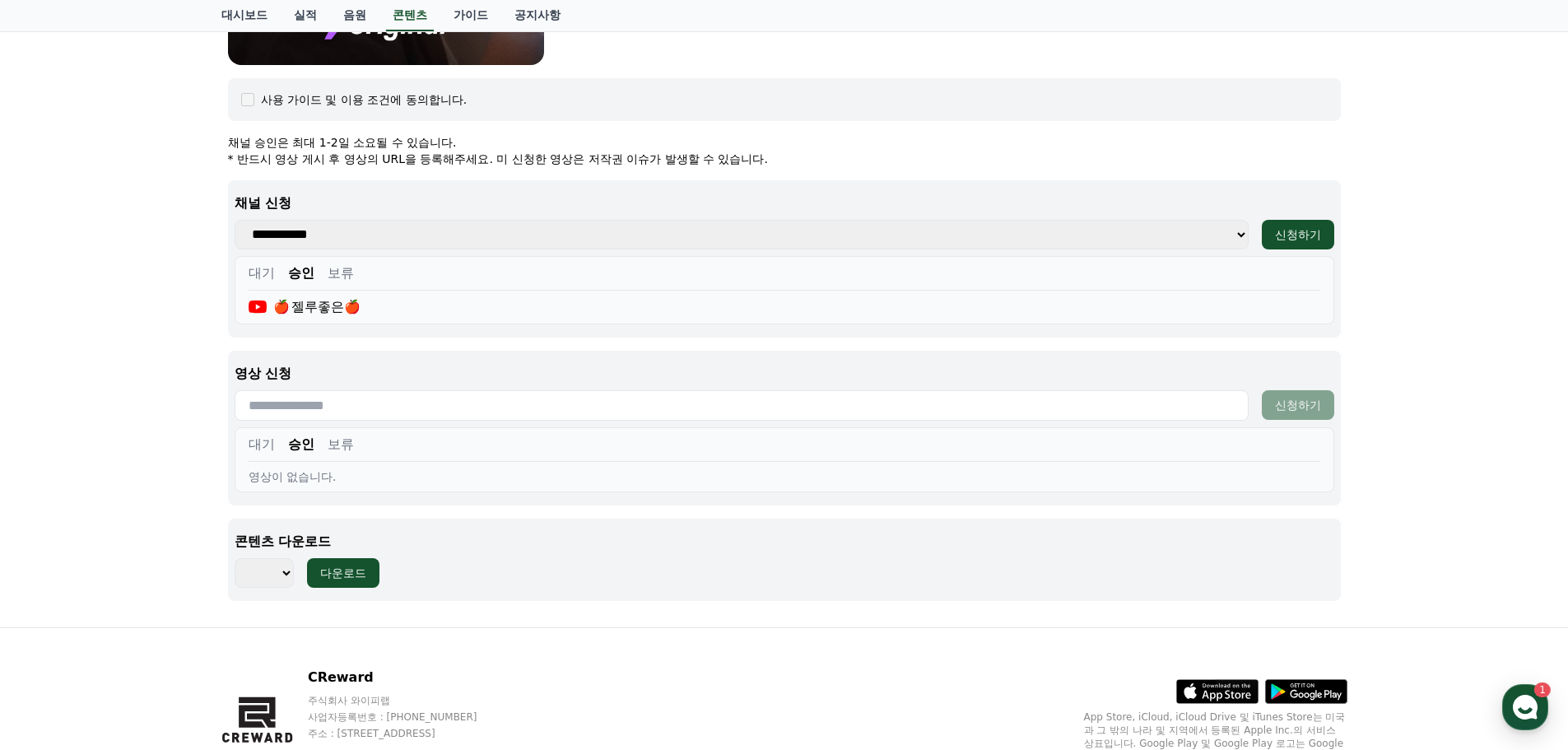
click at [358, 407] on input "text" at bounding box center [741, 405] width 1014 height 31
click at [376, 411] on input "text" at bounding box center [741, 405] width 1014 height 31
paste input "**********"
type input "**********"
click at [1298, 407] on div "신청하기" at bounding box center [1297, 405] width 46 height 17
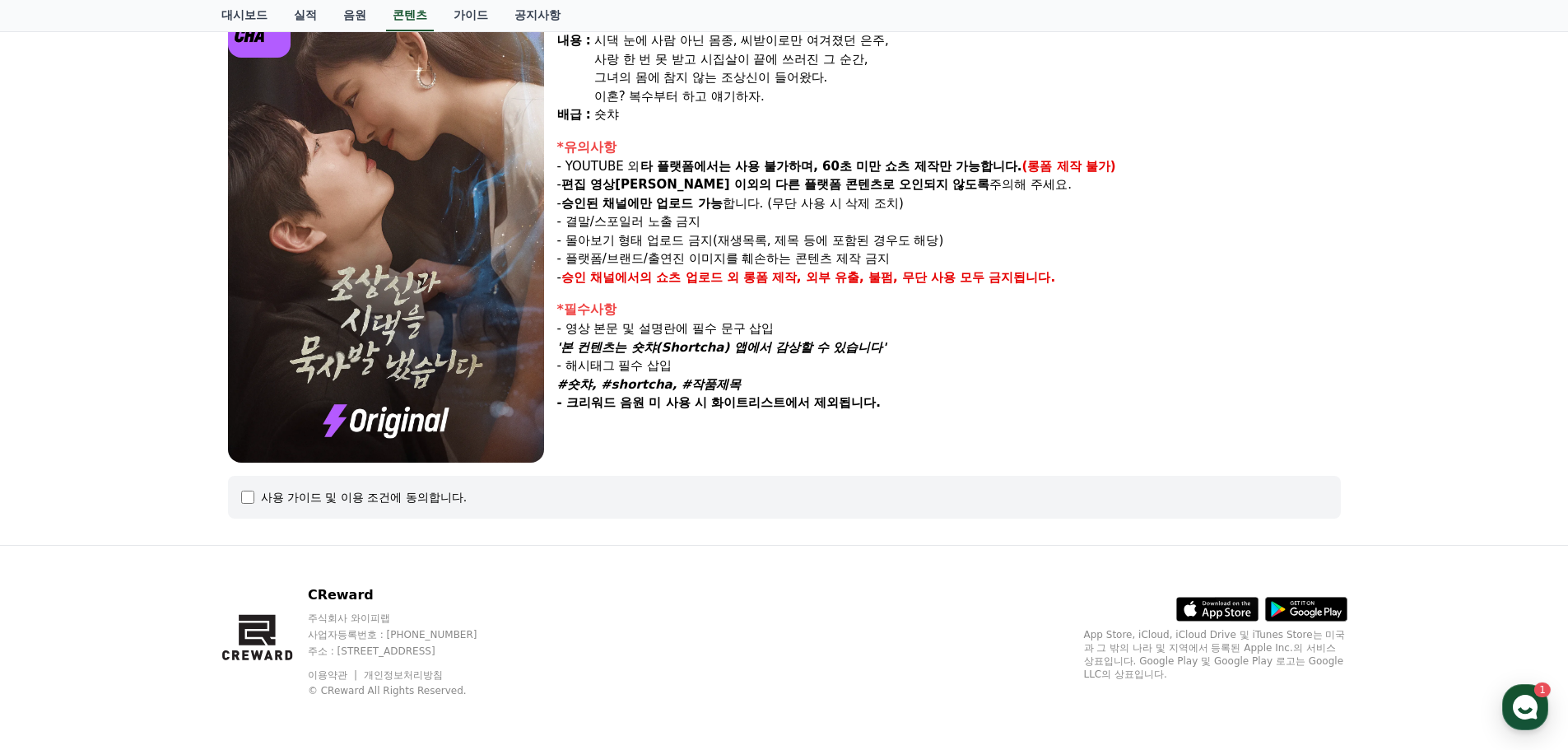
select select
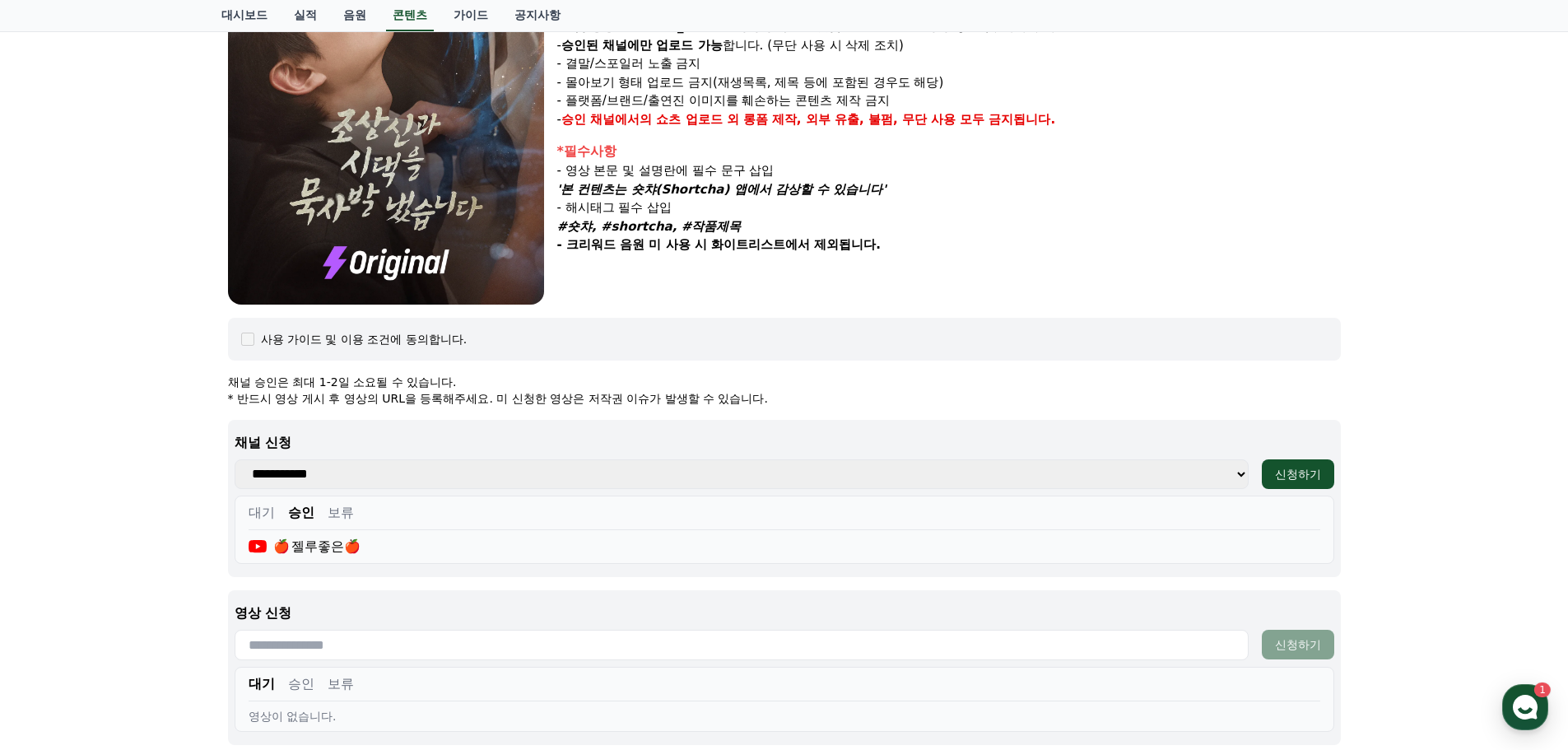
scroll to position [511, 0]
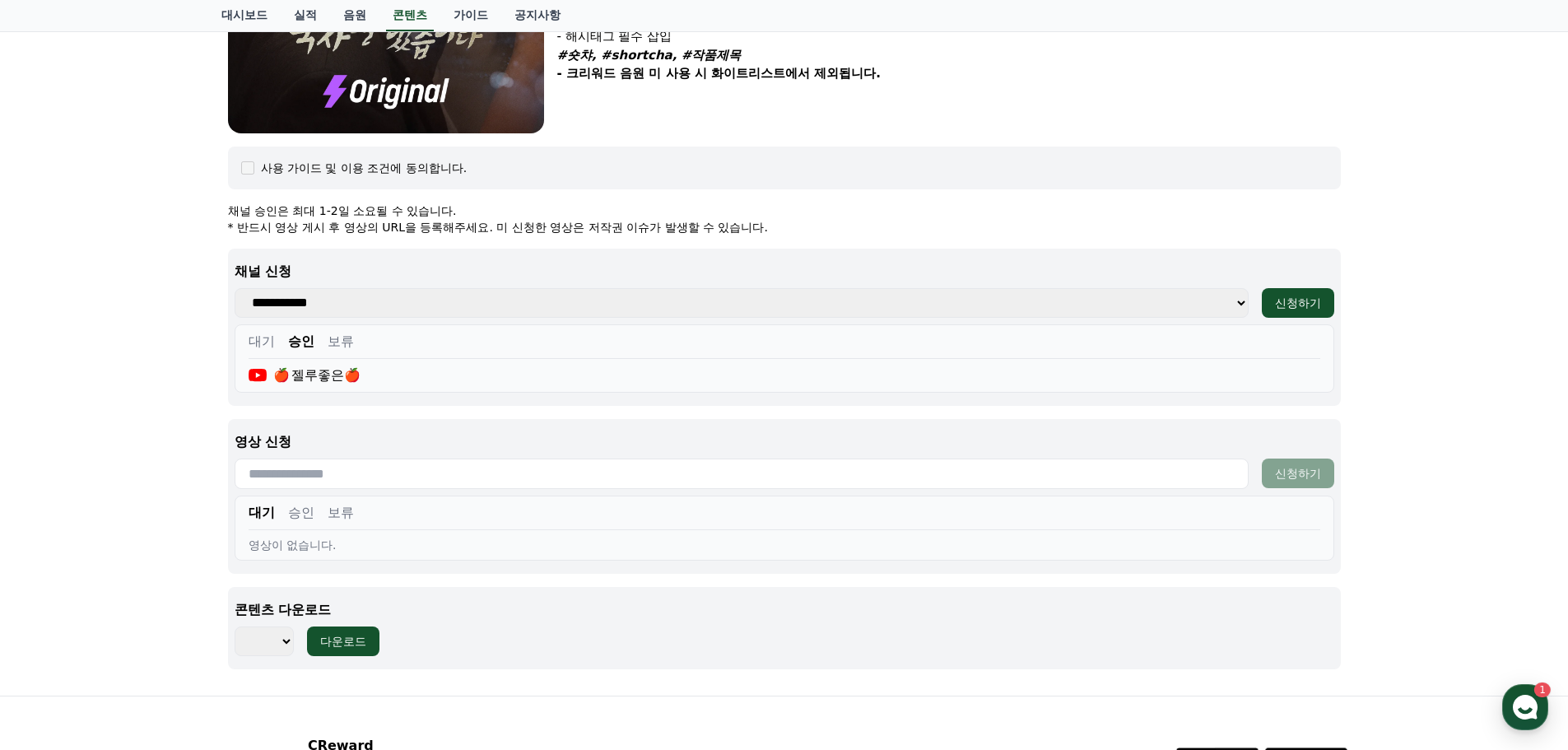
click at [394, 464] on input "text" at bounding box center [741, 473] width 1014 height 31
paste input "**********"
type input "**********"
click at [1286, 476] on div "신청하기" at bounding box center [1297, 472] width 46 height 17
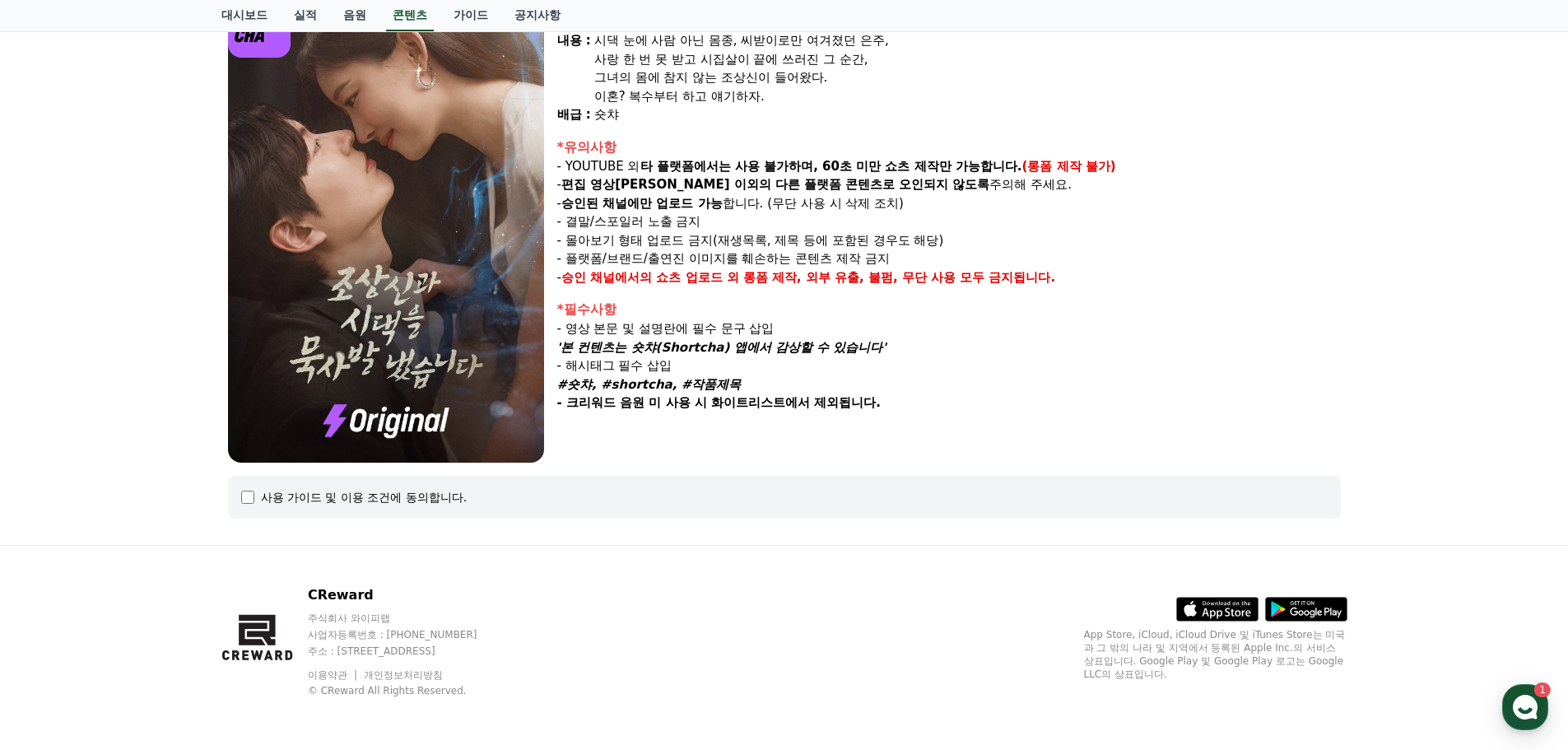
select select
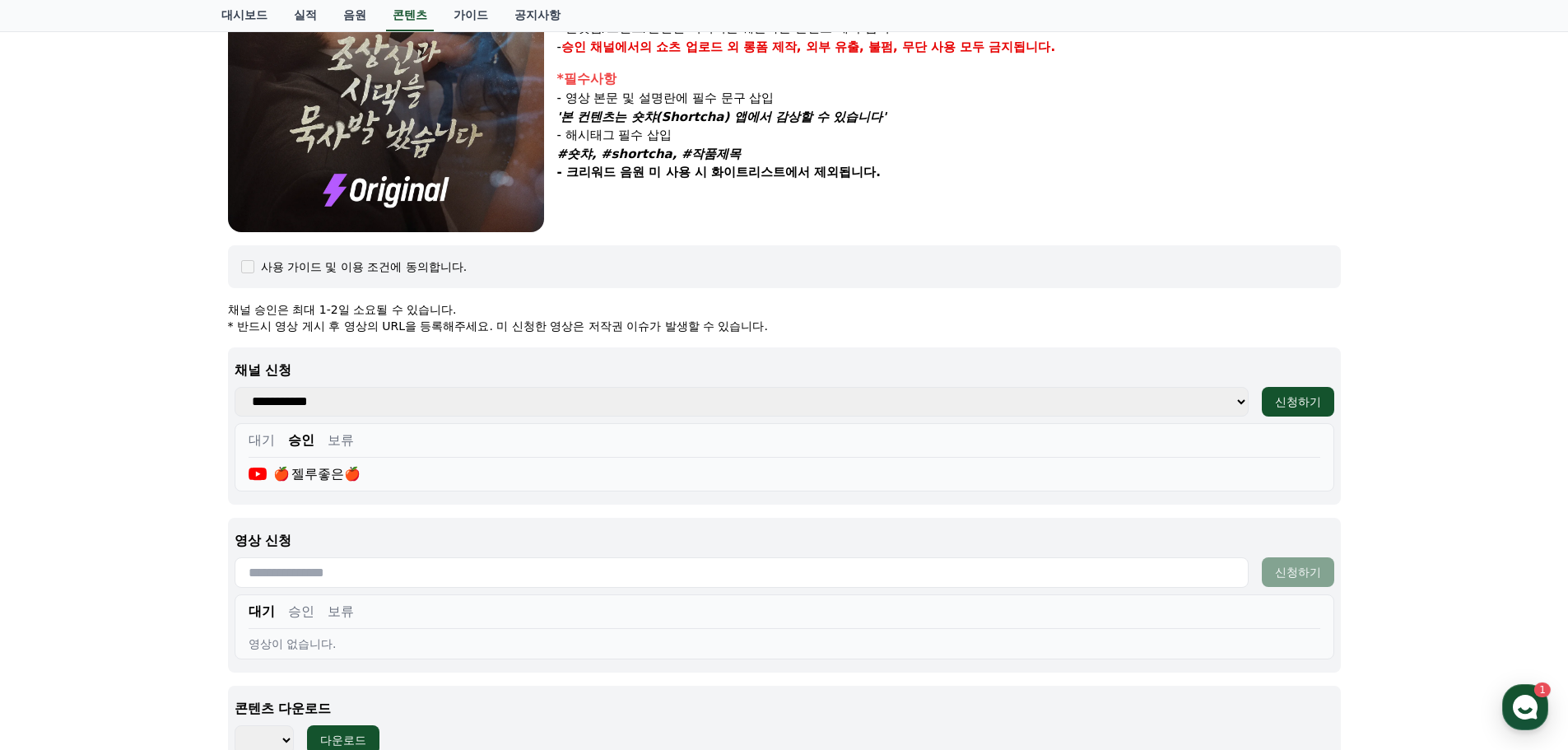
scroll to position [429, 0]
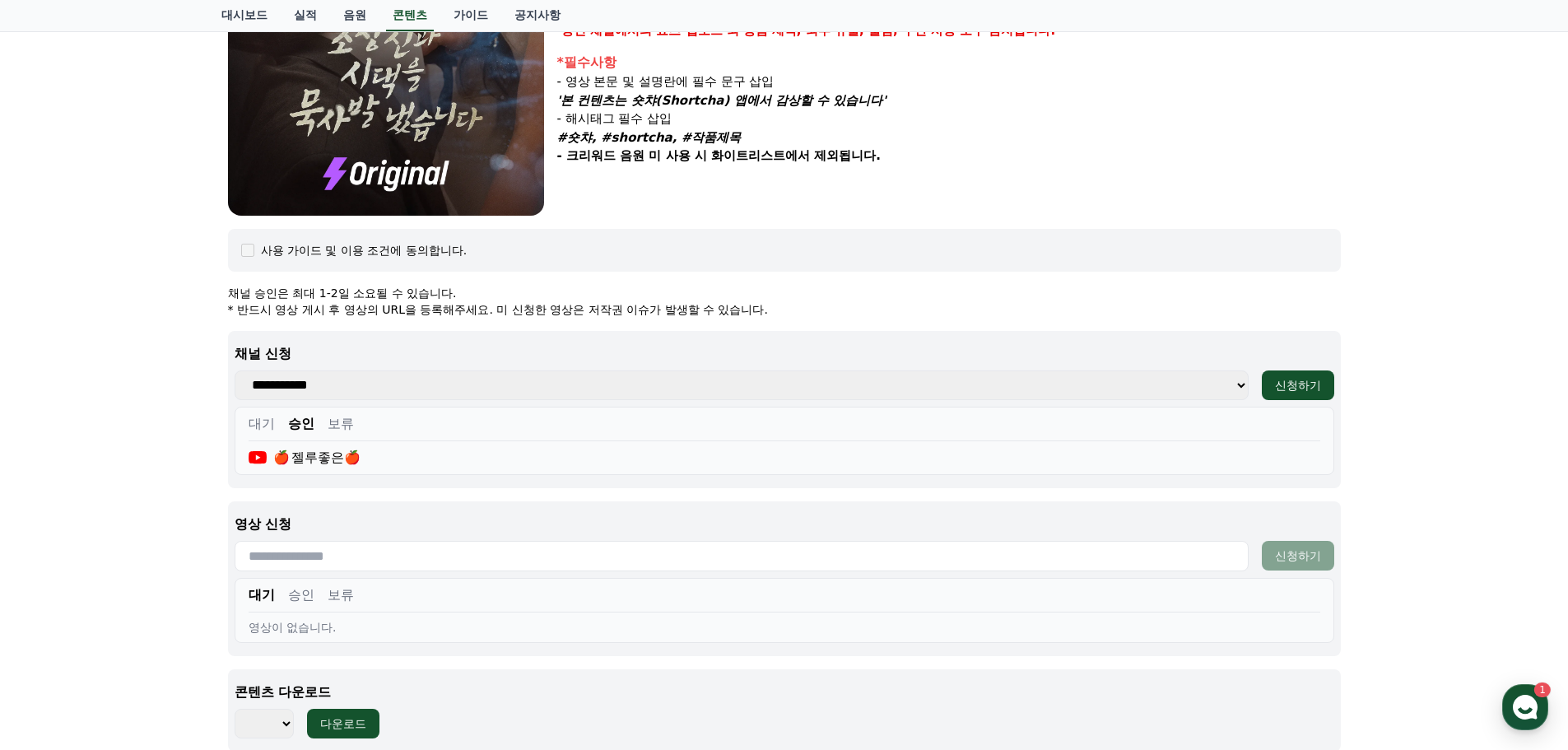
click at [343, 561] on input "text" at bounding box center [741, 555] width 1014 height 31
paste input "**********"
type input "**********"
click at [1300, 555] on div "신청하기" at bounding box center [1297, 555] width 46 height 17
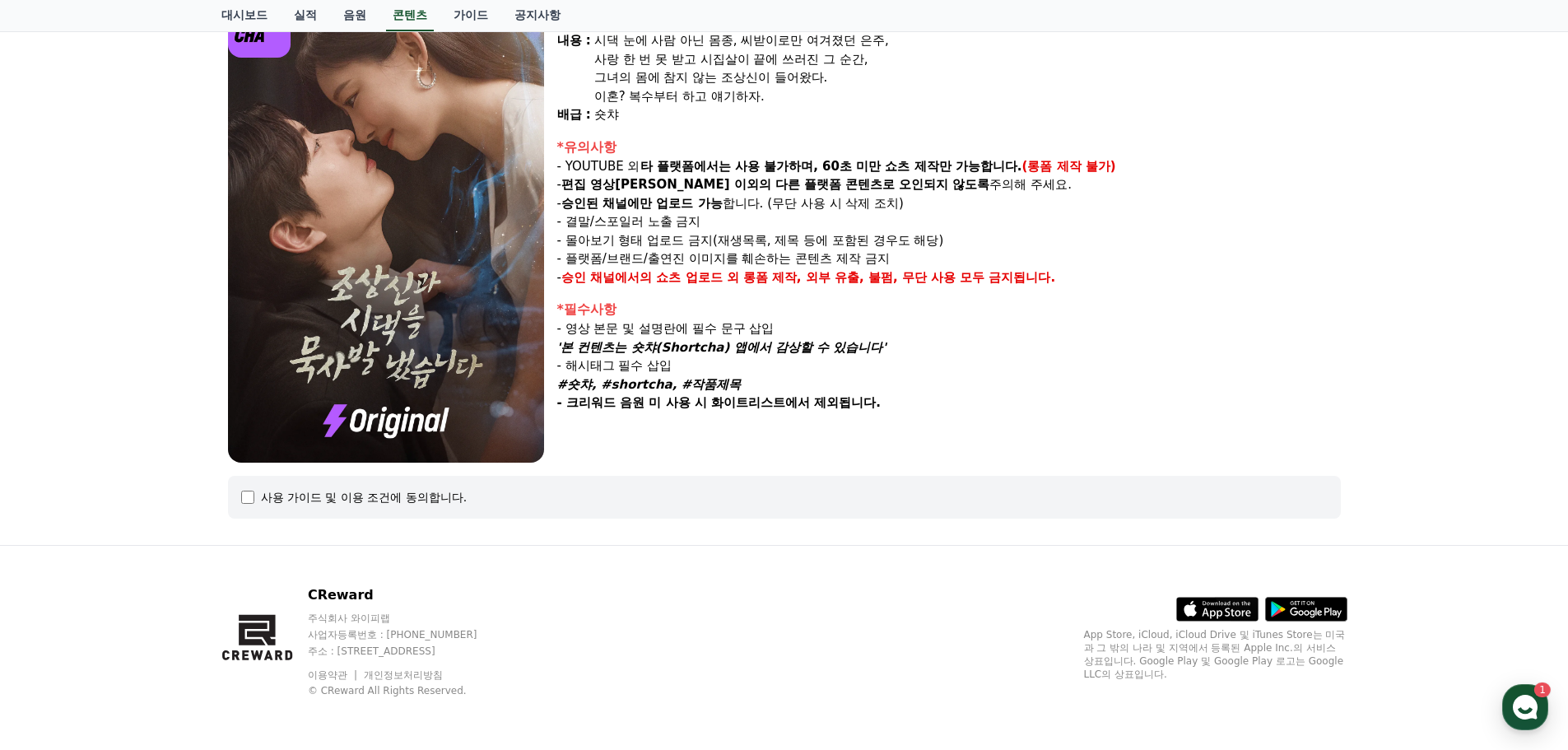
select select
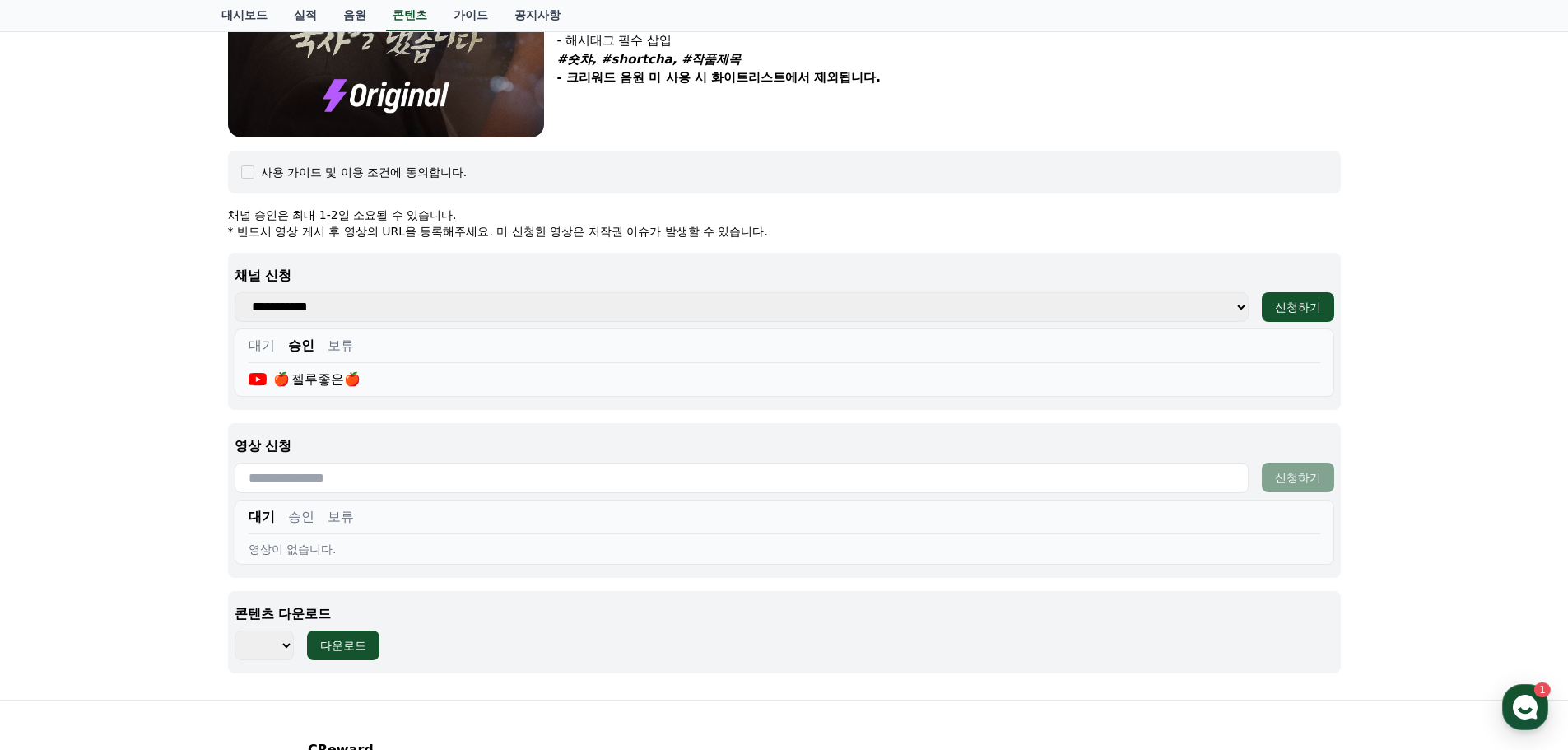
scroll to position [511, 0]
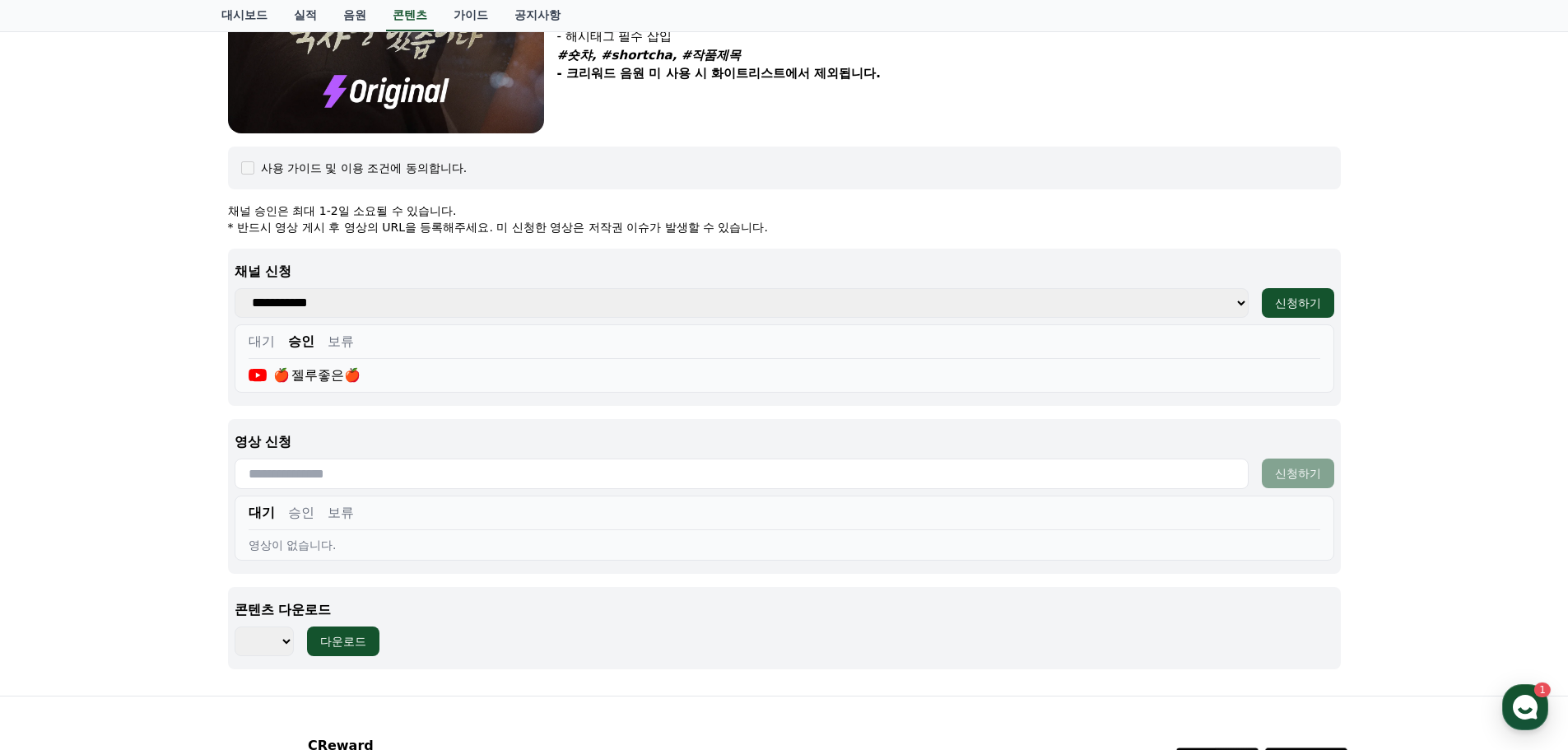
click at [339, 474] on input "text" at bounding box center [741, 473] width 1014 height 31
click at [344, 479] on input "text" at bounding box center [741, 473] width 1014 height 31
paste input "**********"
type input "**********"
click at [1283, 474] on div "신청하기" at bounding box center [1297, 472] width 46 height 17
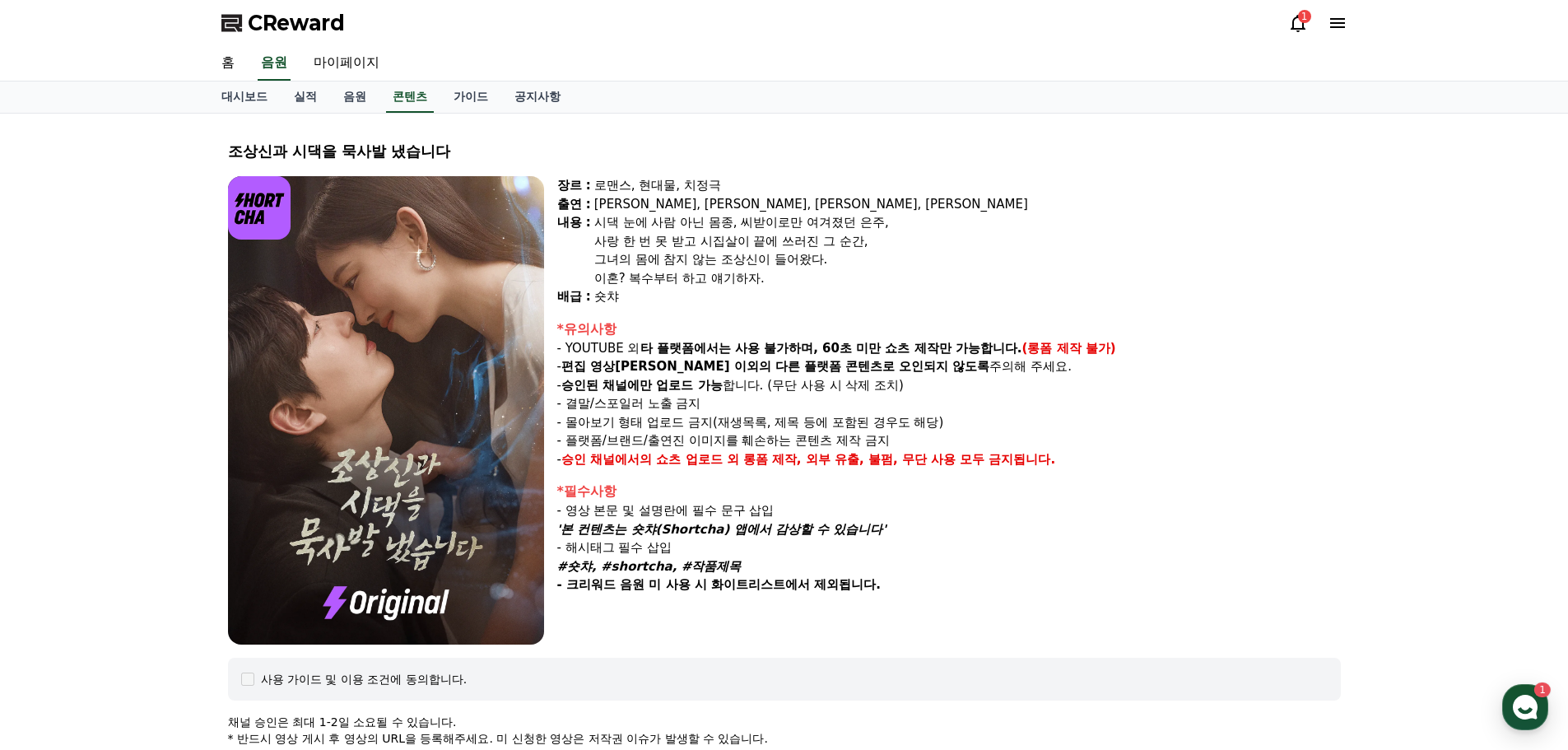
select select
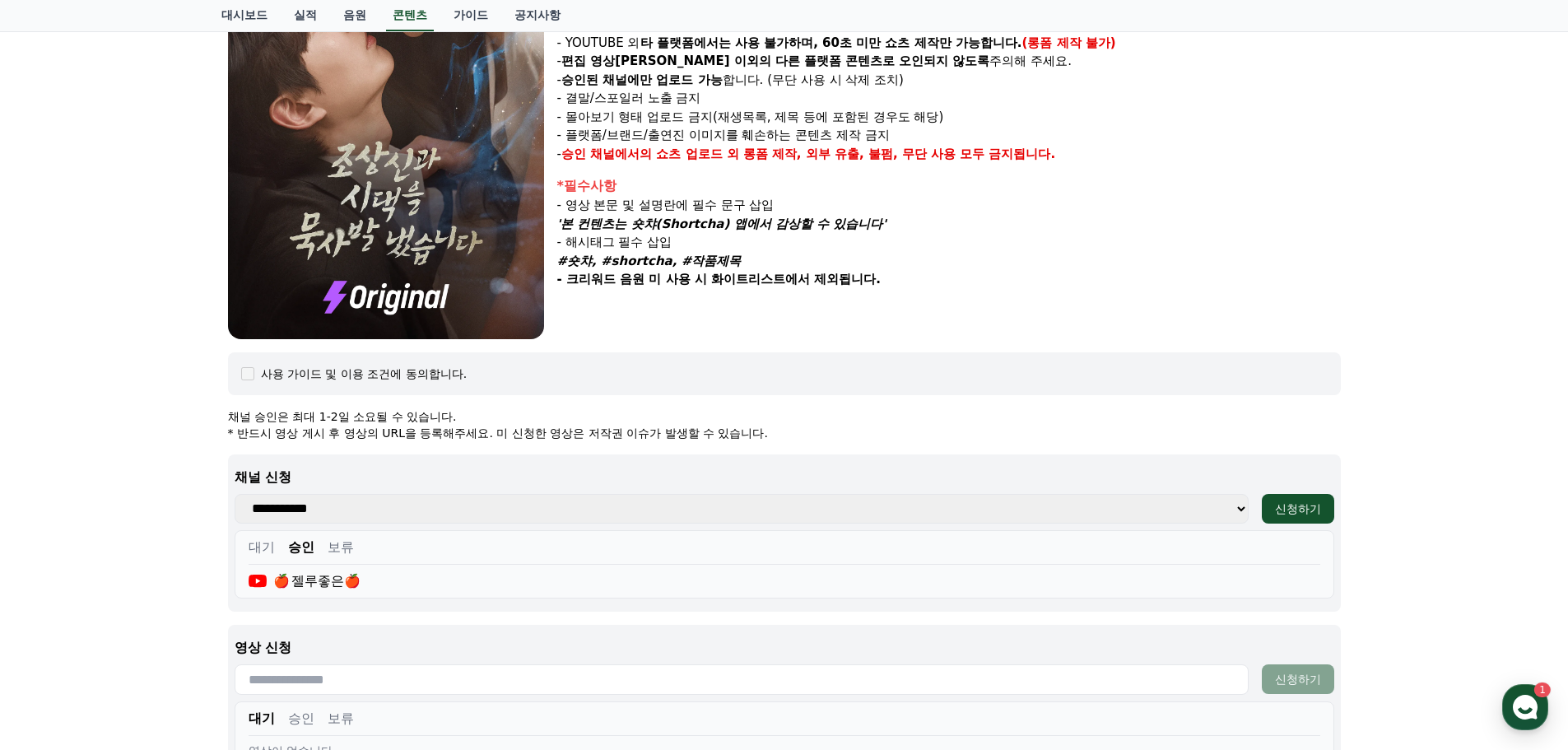
scroll to position [511, 0]
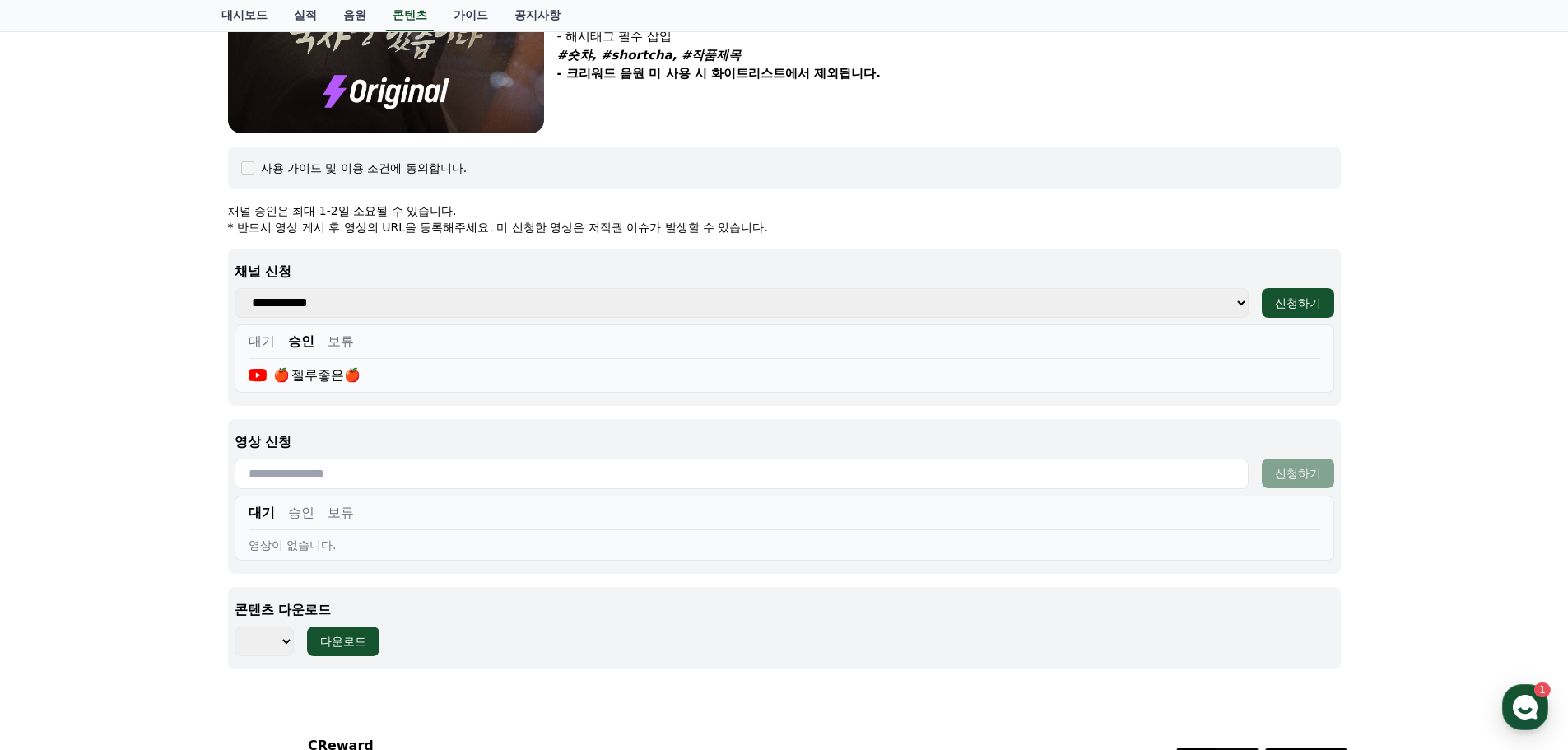
click at [299, 512] on button "승인" at bounding box center [301, 513] width 27 height 20
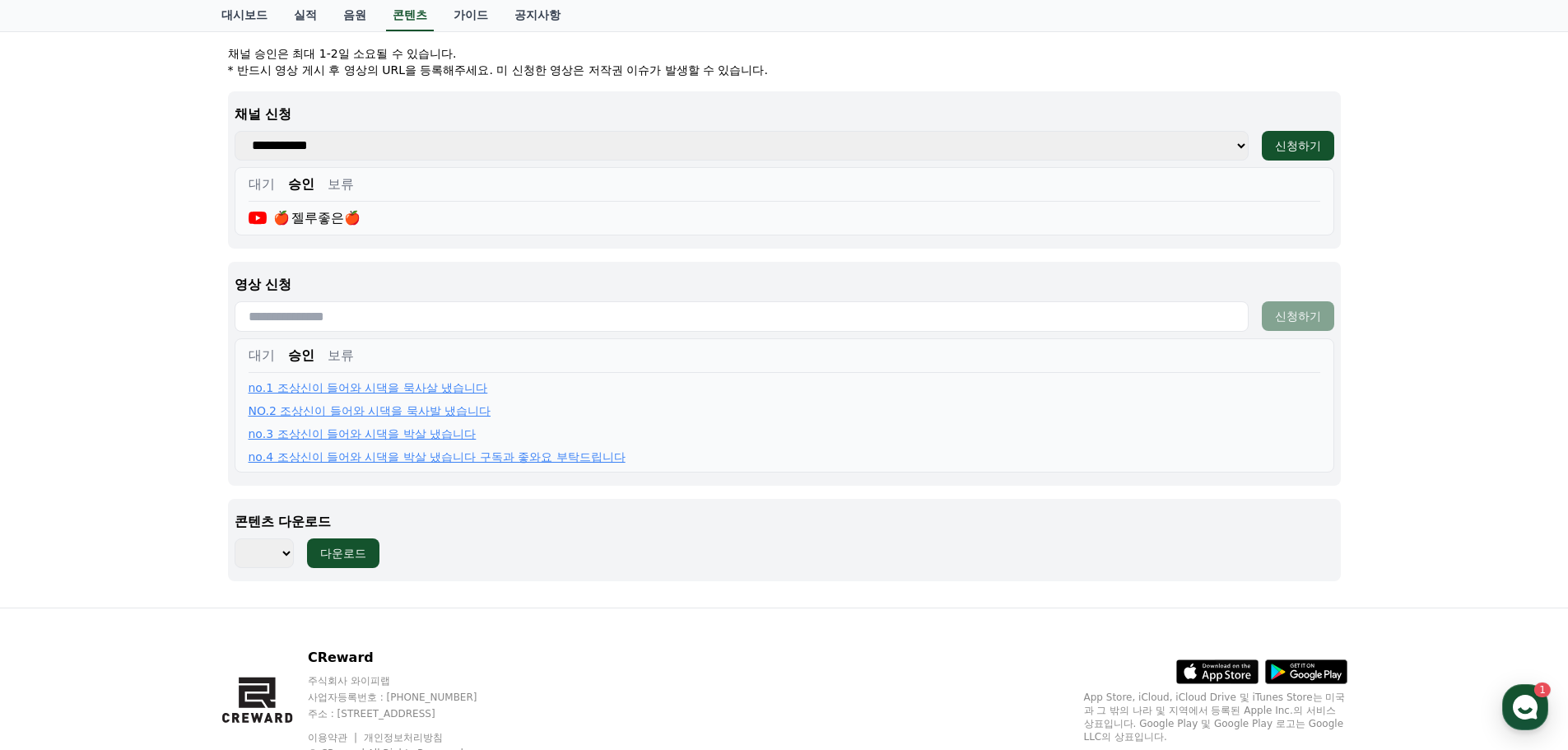
scroll to position [675, 0]
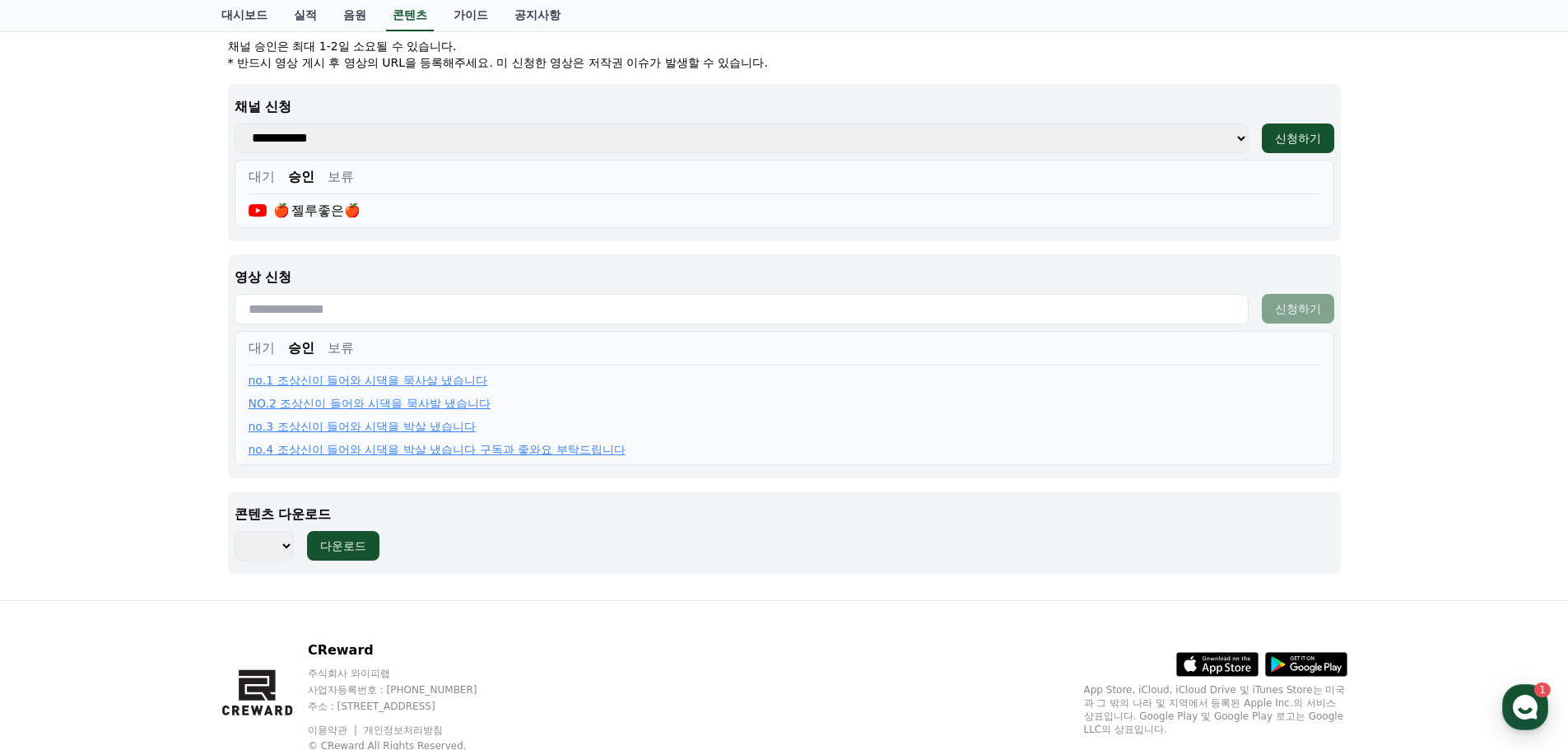
click at [341, 348] on button "보류" at bounding box center [341, 348] width 27 height 20
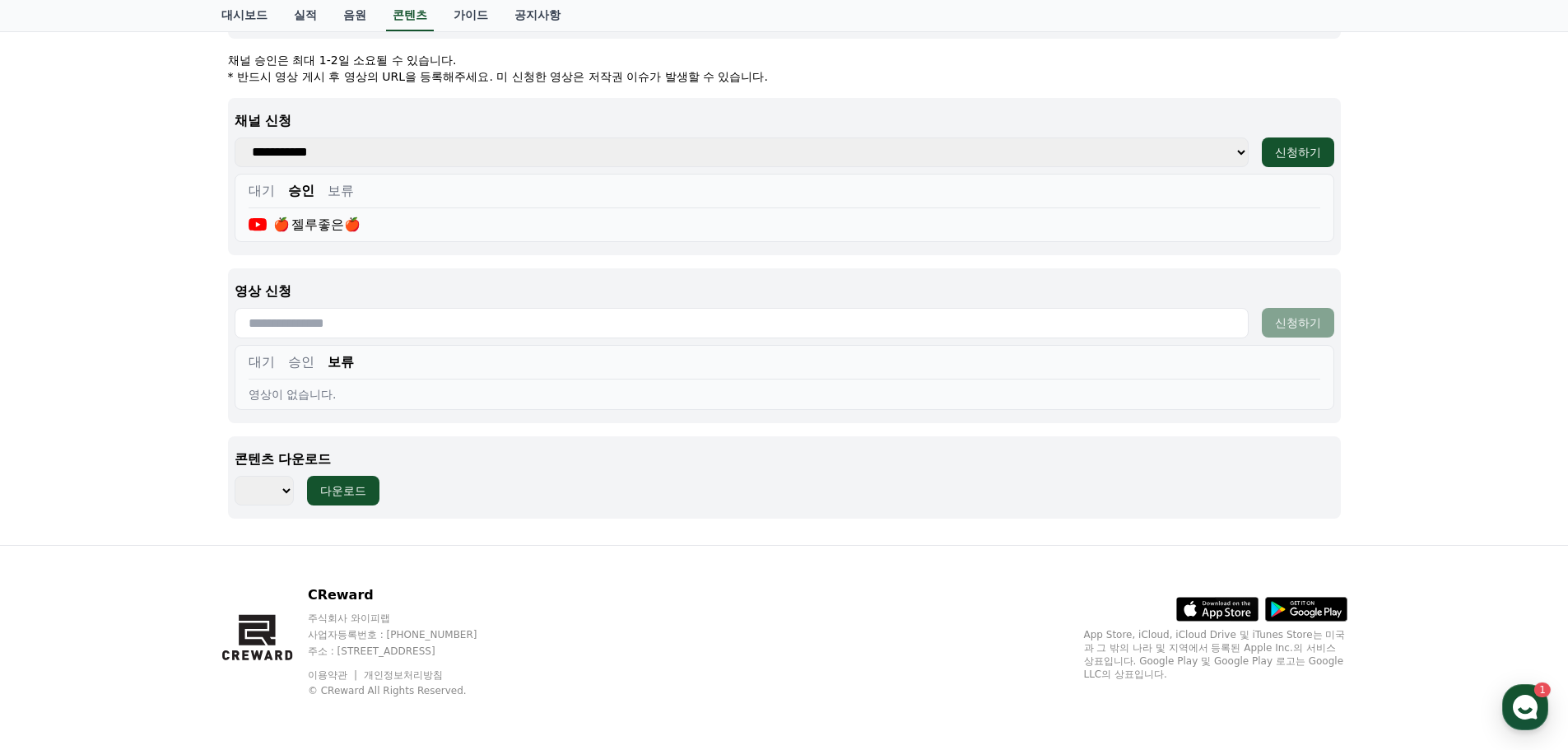
click at [308, 362] on button "승인" at bounding box center [301, 362] width 27 height 20
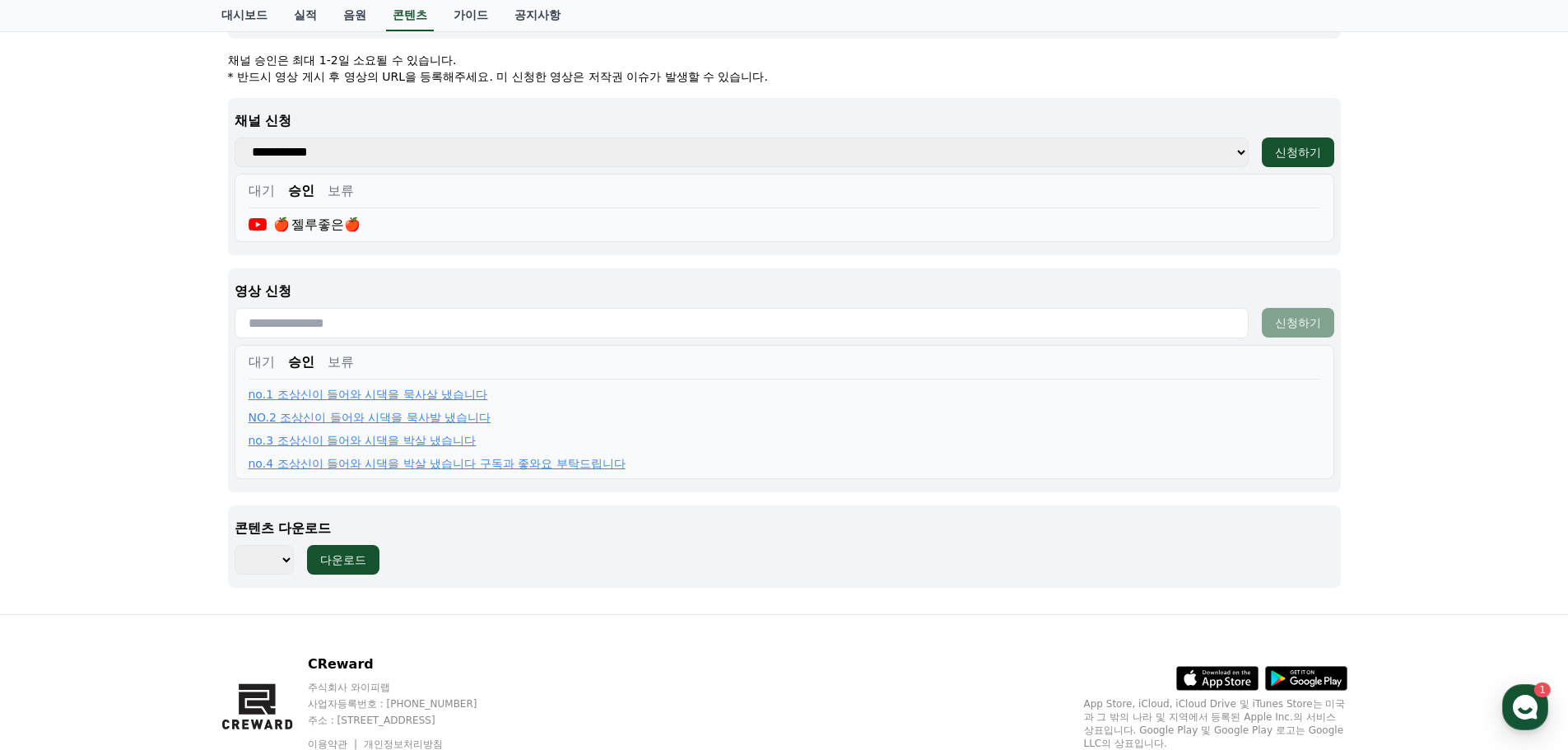
click at [302, 193] on button "승인" at bounding box center [301, 191] width 27 height 20
click at [264, 190] on button "대기" at bounding box center [261, 191] width 27 height 20
click at [299, 188] on button "승인" at bounding box center [301, 191] width 27 height 20
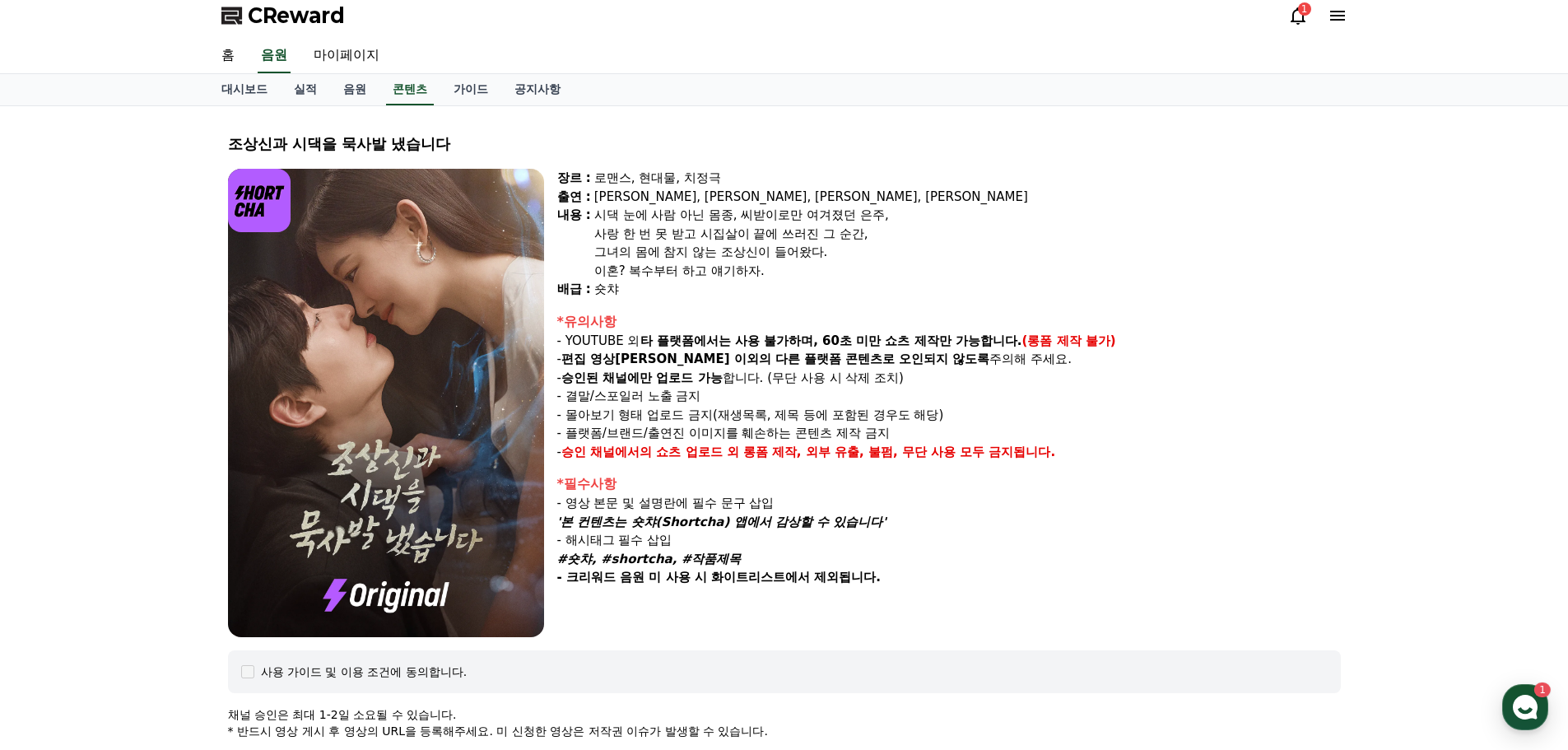
scroll to position [0, 0]
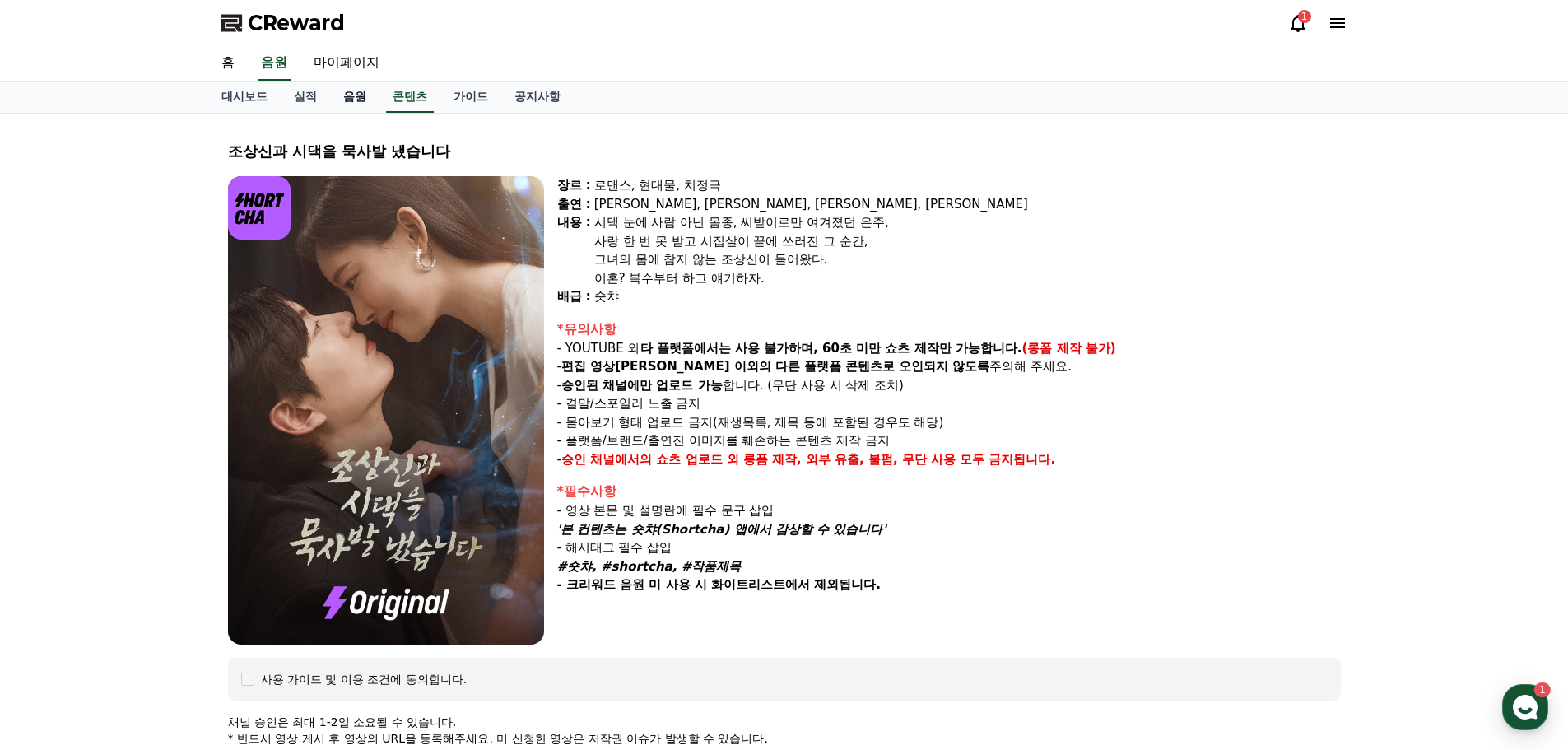
click at [354, 97] on link "음원" at bounding box center [354, 97] width 49 height 31
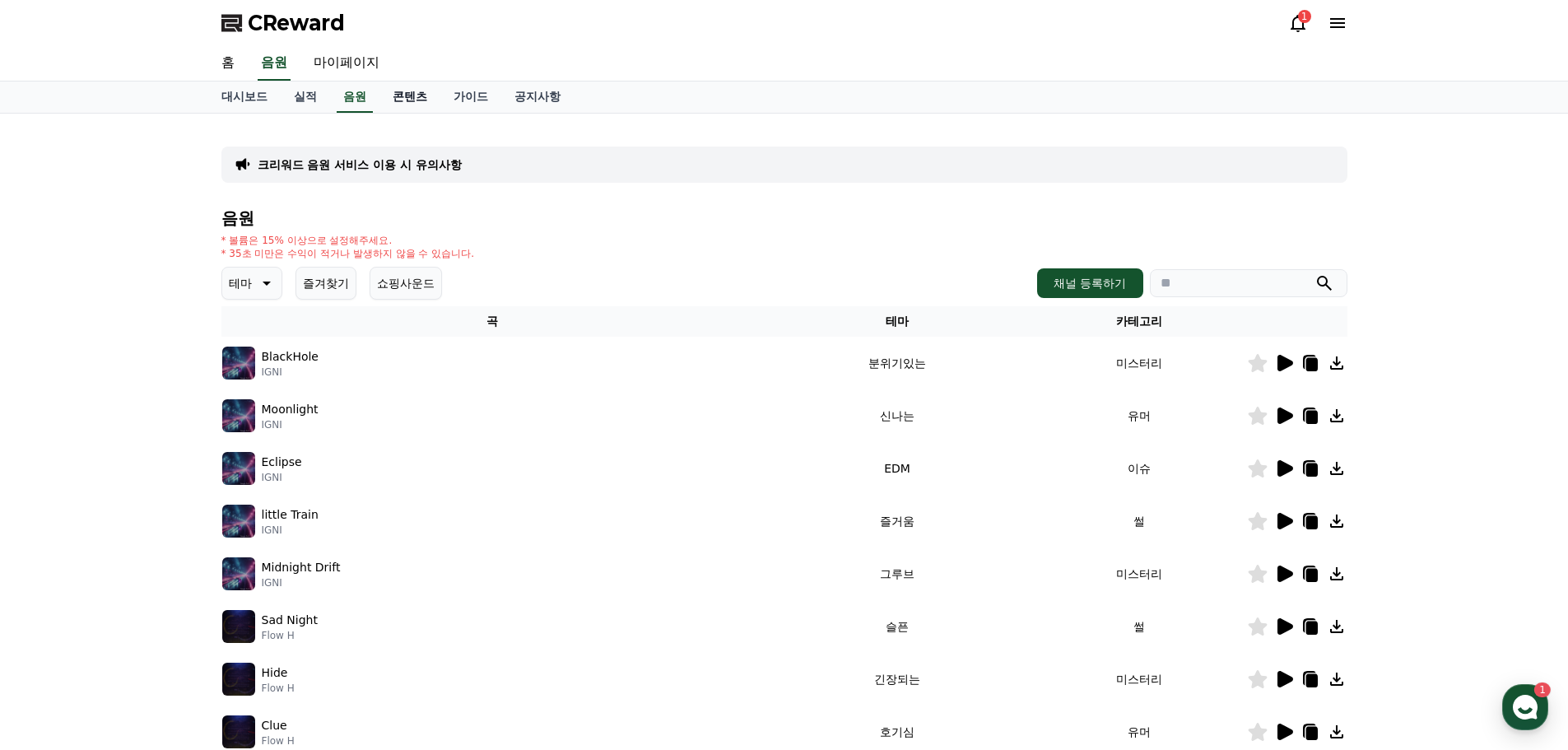
click at [402, 99] on link "콘텐츠" at bounding box center [409, 97] width 61 height 31
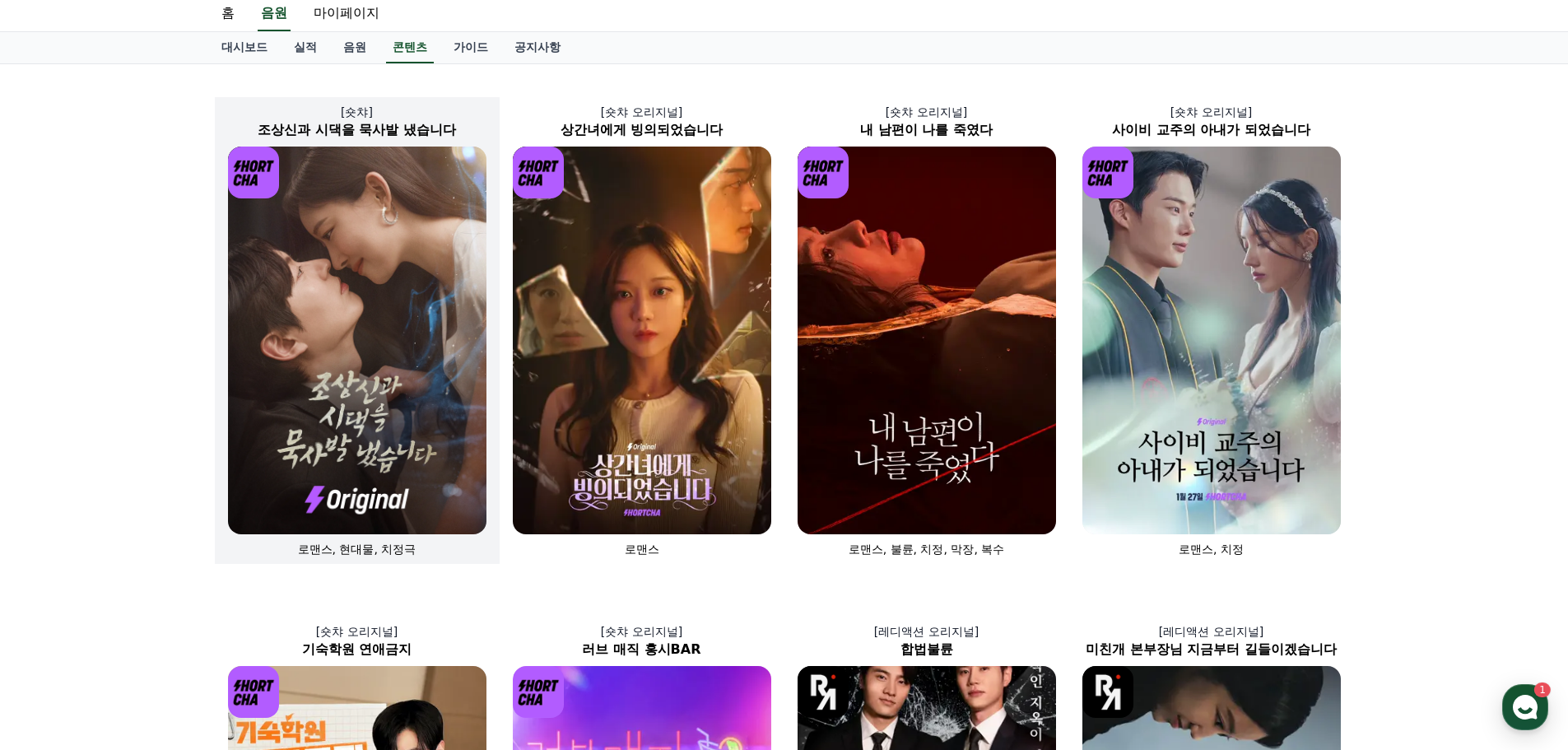
scroll to position [247, 0]
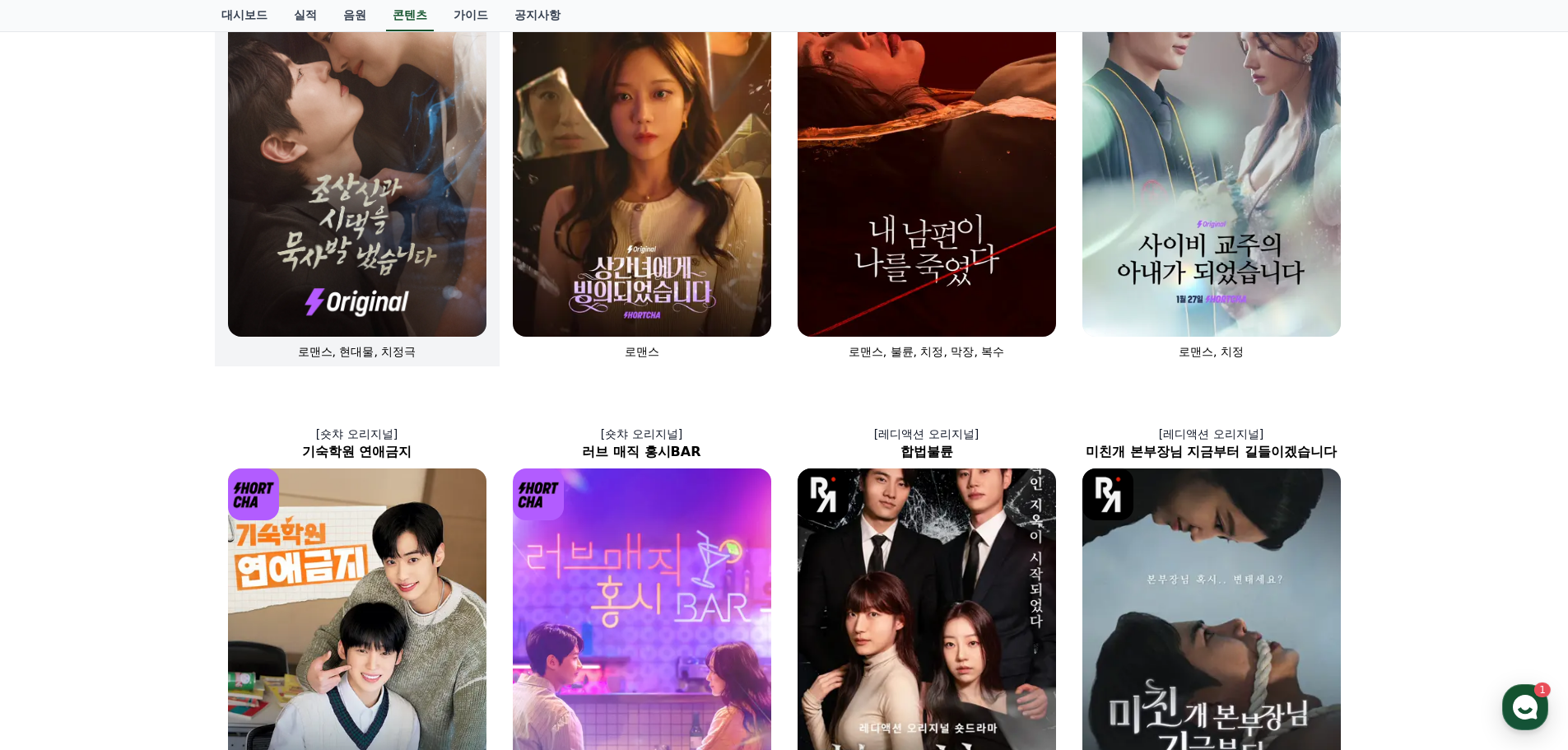
click at [383, 210] on img at bounding box center [357, 143] width 259 height 388
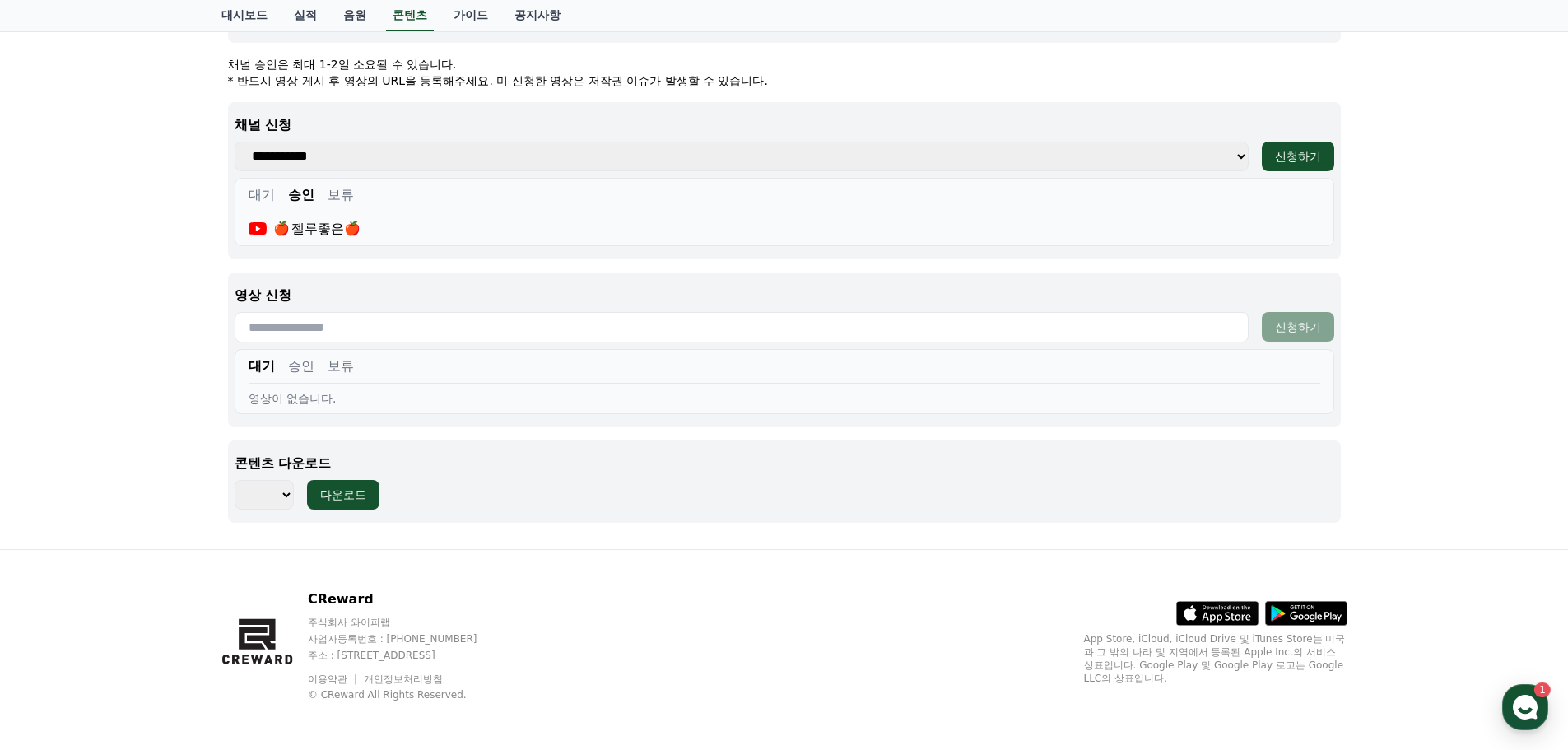
scroll to position [661, 0]
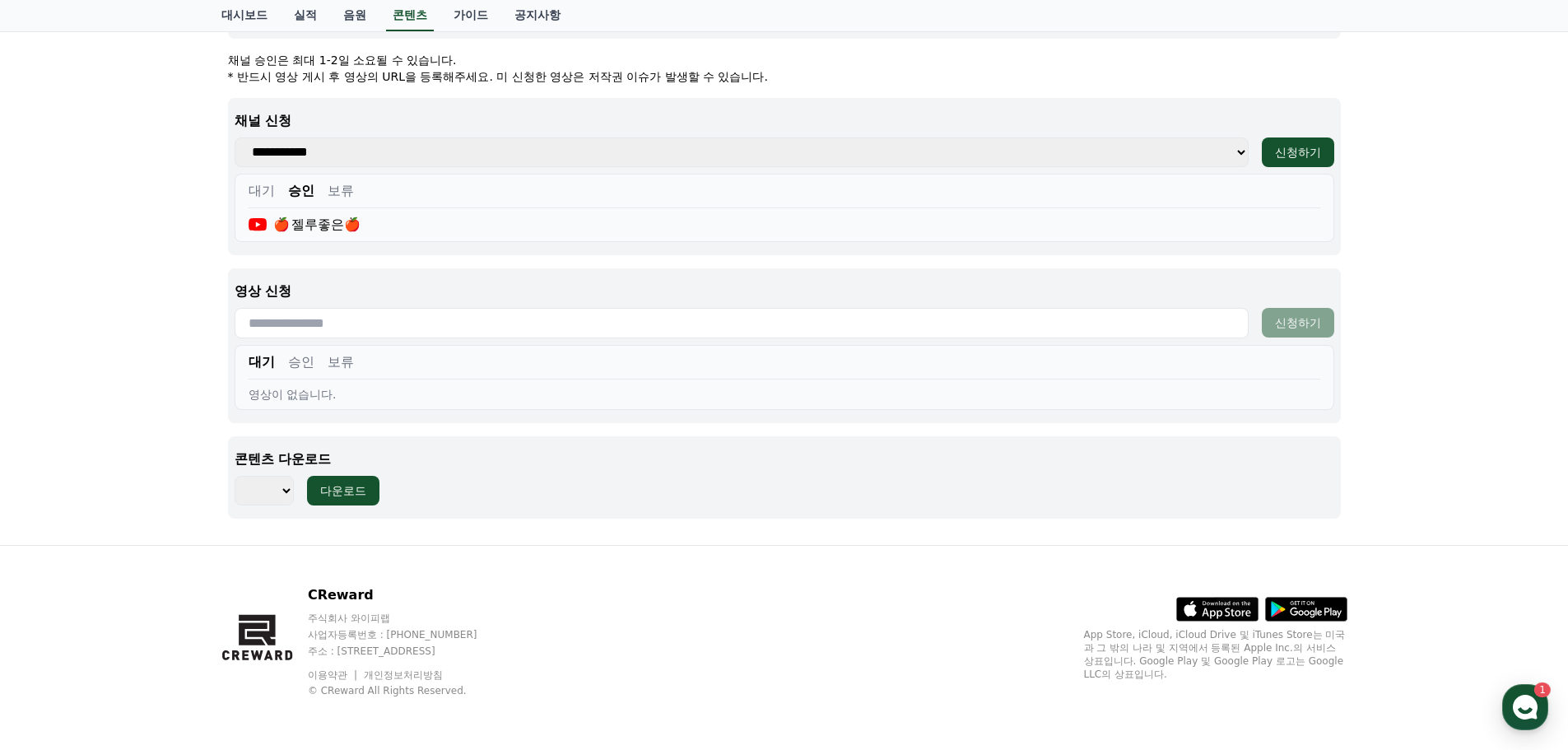
click at [281, 494] on select "*** *** *** *** *** *** *** *** *** *** *** *** *** *** *** *** *** *** *** ***…" at bounding box center [264, 490] width 59 height 30
select select "**********"
click at [234, 475] on select "*** *** *** *** *** *** *** *** *** *** *** *** *** *** *** *** *** *** *** ***…" at bounding box center [264, 490] width 59 height 30
click at [340, 494] on div "다운로드" at bounding box center [343, 490] width 46 height 17
